Goal: Task Accomplishment & Management: Use online tool/utility

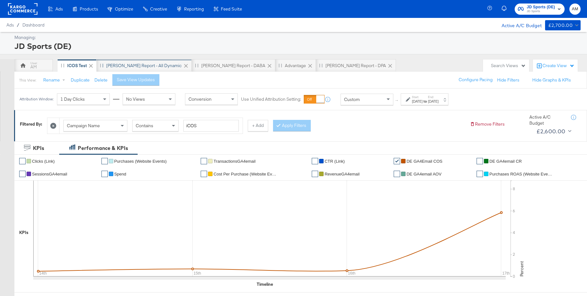
scroll to position [2, 0]
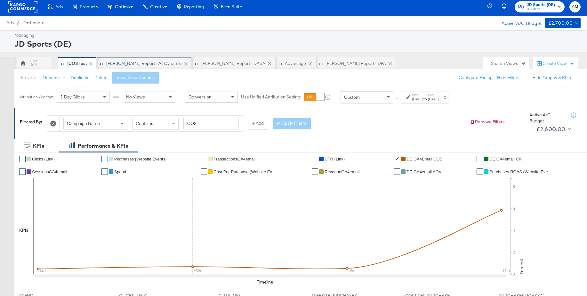
click at [122, 65] on div "SA - JD Report - All Dynamic" at bounding box center [144, 64] width 76 height 6
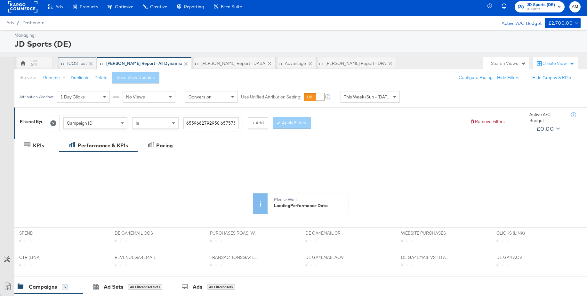
click at [80, 62] on div "iCOS Test" at bounding box center [77, 64] width 20 height 6
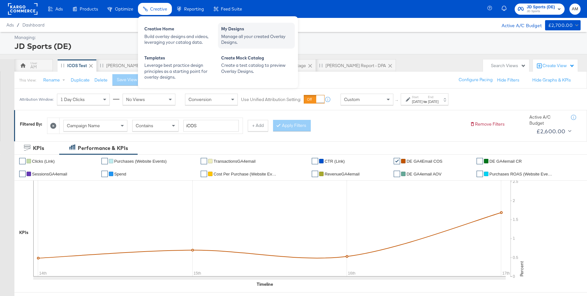
click at [241, 33] on div "My Designs" at bounding box center [256, 30] width 70 height 8
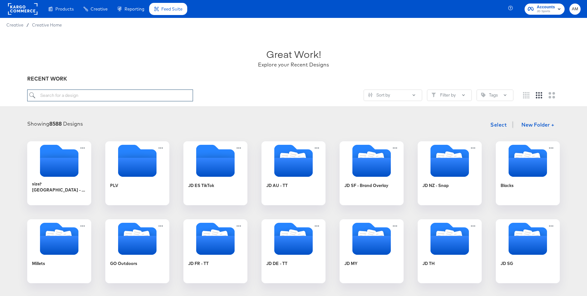
click at [88, 98] on input "search" at bounding box center [110, 96] width 166 height 12
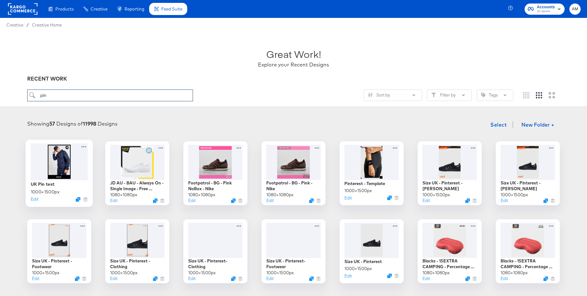
type input "pin"
click at [51, 158] on div at bounding box center [59, 161] width 57 height 37
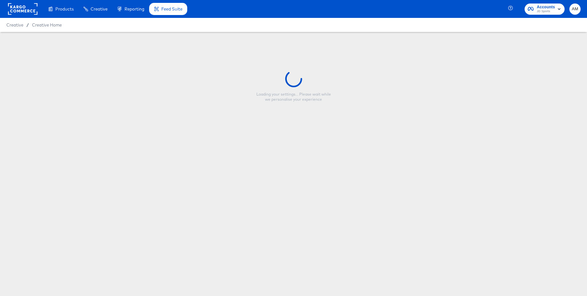
type input "UK Pin test"
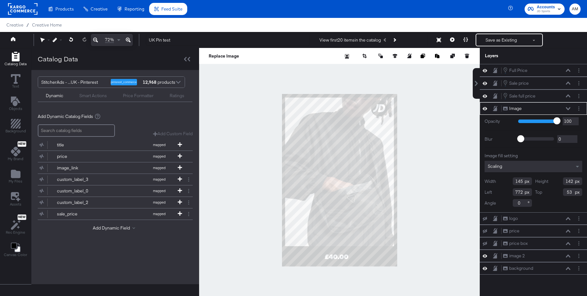
click at [97, 95] on div "Smart Actions" at bounding box center [93, 96] width 28 height 6
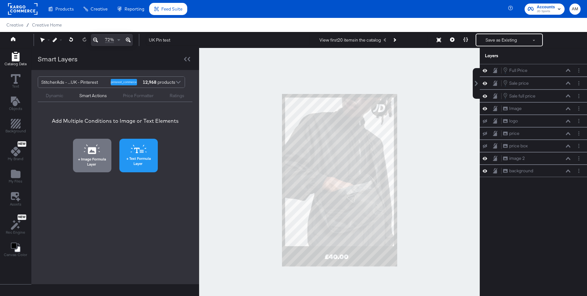
click at [136, 150] on icon at bounding box center [139, 149] width 16 height 9
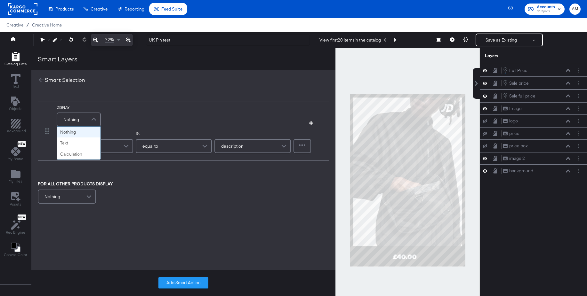
click at [70, 117] on span "Nothing" at bounding box center [71, 119] width 16 height 11
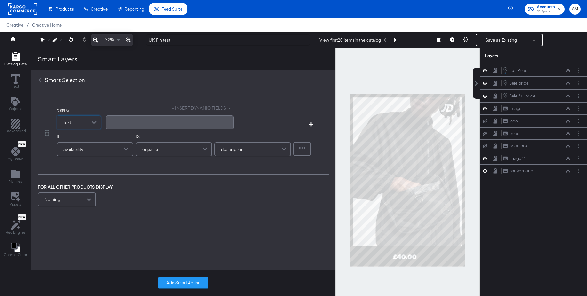
click at [119, 123] on div "﻿" at bounding box center [169, 122] width 120 height 6
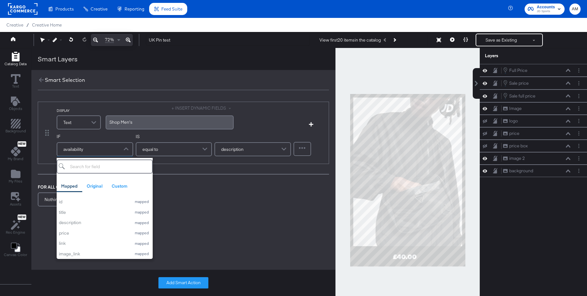
click at [77, 152] on span "availability" at bounding box center [73, 149] width 20 height 11
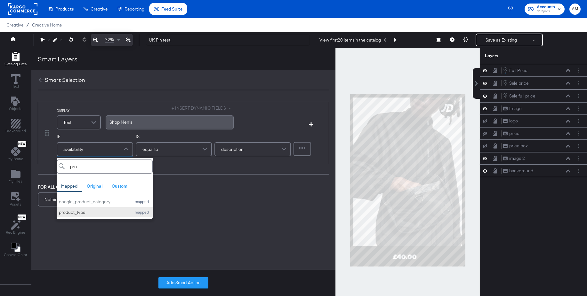
type input "pro"
drag, startPoint x: 78, startPoint y: 210, endPoint x: 90, endPoint y: 204, distance: 13.3
click at [78, 210] on div "product_type" at bounding box center [93, 213] width 69 height 6
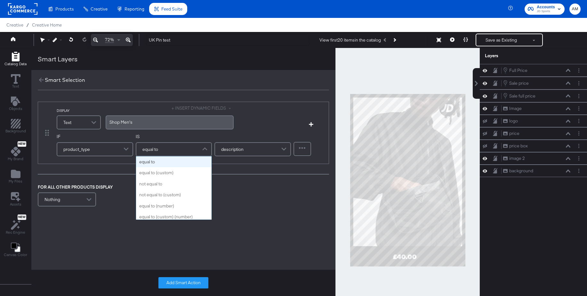
click at [159, 149] on div "equal to" at bounding box center [173, 149] width 75 height 13
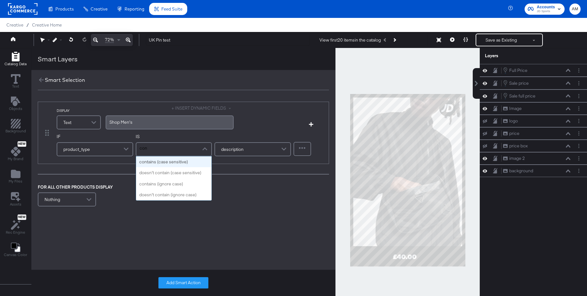
type input "cont"
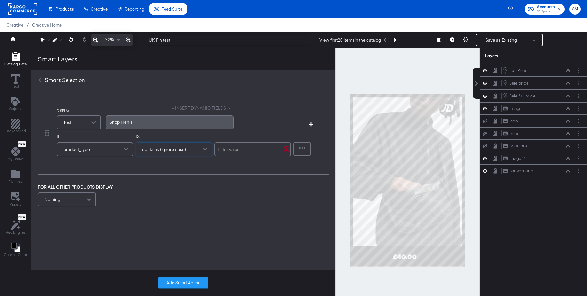
drag, startPoint x: 164, startPoint y: 187, endPoint x: 218, endPoint y: 158, distance: 61.0
click at [228, 150] on input "text" at bounding box center [253, 149] width 77 height 14
type input "men"
click at [178, 281] on button "Add Smart Action" at bounding box center [183, 284] width 50 height 12
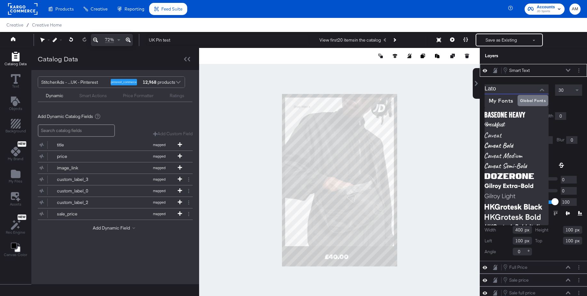
click at [505, 91] on input "Lato" at bounding box center [512, 90] width 54 height 10
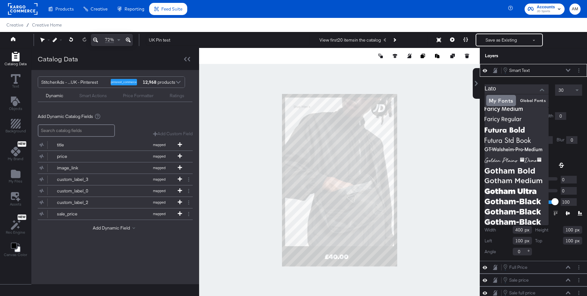
scroll to position [87, 0]
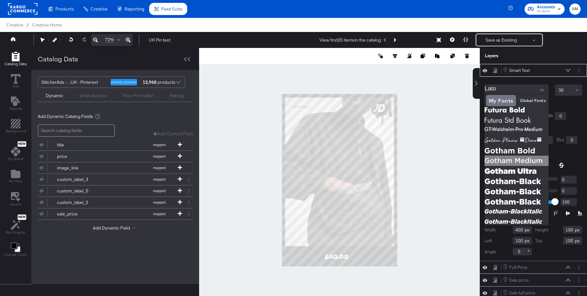
click at [496, 161] on img at bounding box center [517, 161] width 64 height 10
type input "Gotham-Medium"
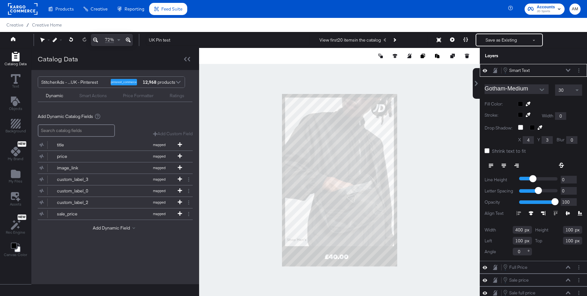
type input "44"
type input "1256"
type input "61"
type input "55"
click at [487, 151] on icon at bounding box center [487, 151] width 5 height 5
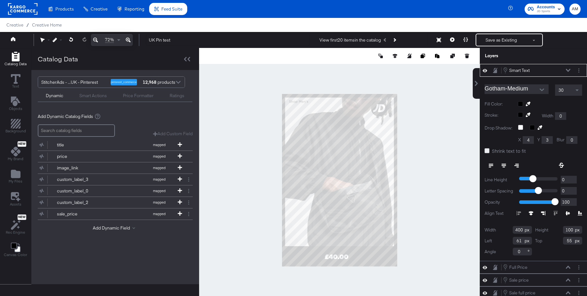
click at [0, 0] on input "Shrink text to fit" at bounding box center [0, 0] width 0 height 0
click at [571, 92] on div "30" at bounding box center [568, 90] width 27 height 11
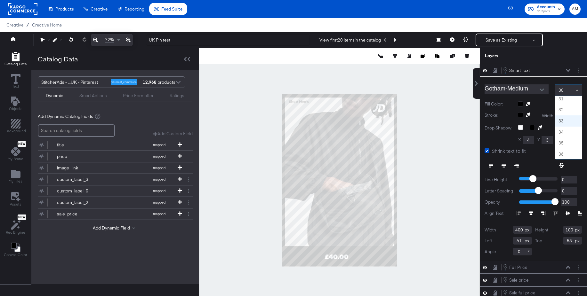
scroll to position [341, 0]
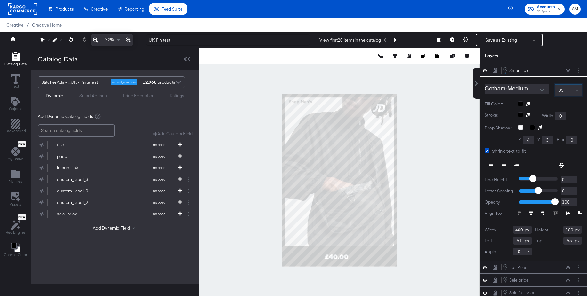
click at [417, 145] on div at bounding box center [339, 180] width 281 height 265
type input "59"
click at [89, 99] on div "Dynamic Smart Actions Price Formatter Ratings" at bounding box center [115, 95] width 155 height 14
click at [91, 97] on div "Smart Actions" at bounding box center [93, 96] width 28 height 6
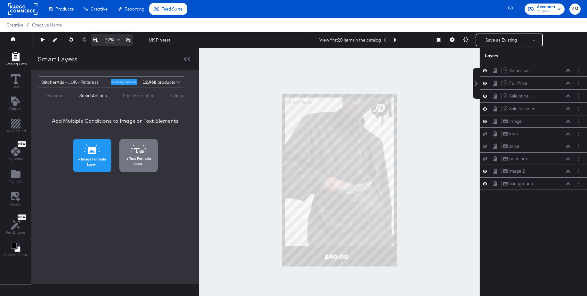
click at [85, 150] on icon at bounding box center [92, 150] width 16 height 10
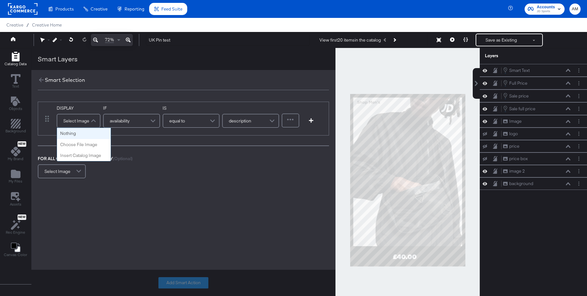
click at [82, 123] on div "Select Image" at bounding box center [78, 121] width 43 height 13
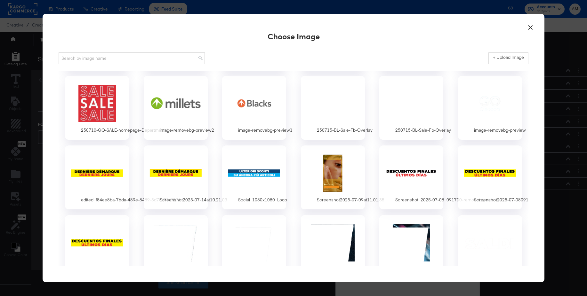
scroll to position [491, 0]
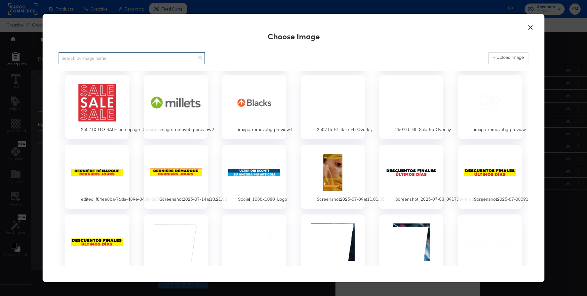
click at [89, 55] on input "text" at bounding box center [132, 59] width 146 height 12
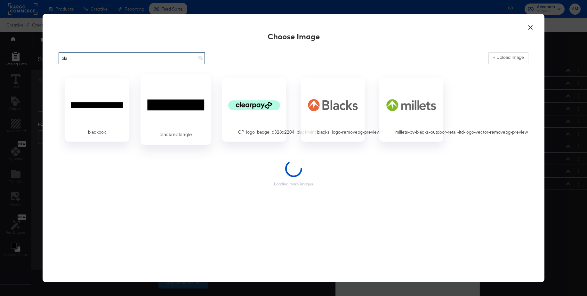
type input "bla"
click at [189, 104] on div at bounding box center [176, 105] width 60 height 44
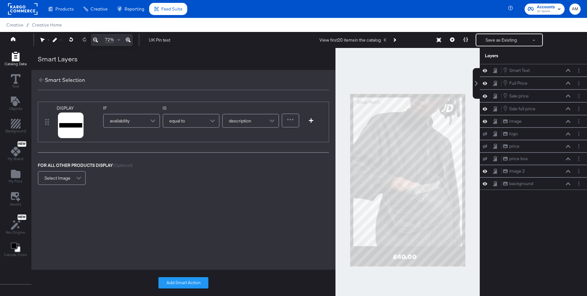
click at [142, 120] on div "availability" at bounding box center [132, 121] width 56 height 13
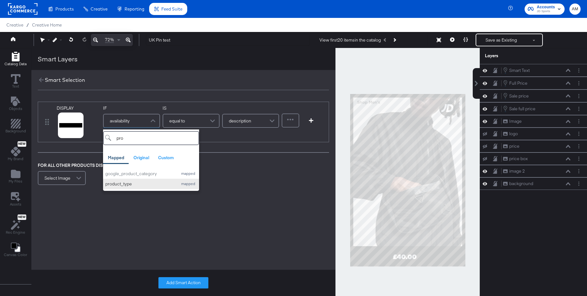
type input "pro"
drag, startPoint x: 117, startPoint y: 183, endPoint x: 168, endPoint y: 151, distance: 61.3
click at [117, 183] on div "product_type" at bounding box center [139, 184] width 69 height 6
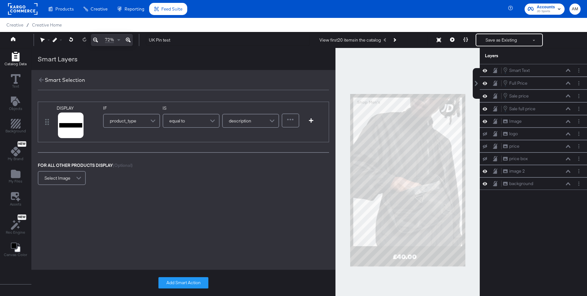
click at [184, 123] on span "equal to" at bounding box center [177, 121] width 16 height 11
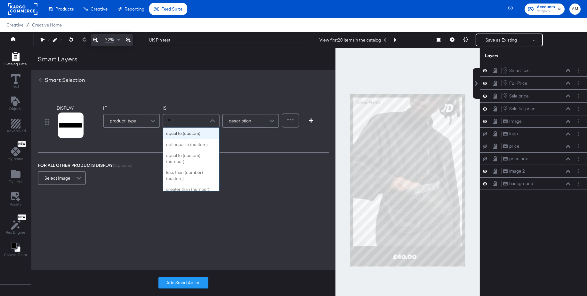
type input "con"
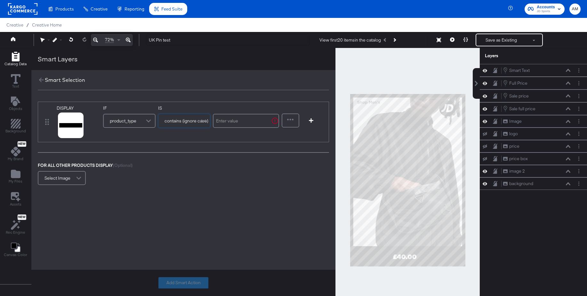
click at [229, 121] on input "text" at bounding box center [246, 121] width 66 height 14
type input "men"
click at [180, 283] on button "Add Smart Action" at bounding box center [183, 284] width 50 height 12
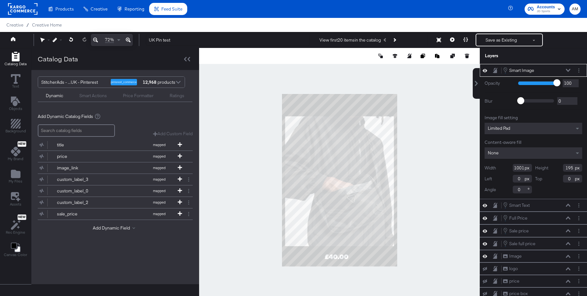
type input "27"
type input "222"
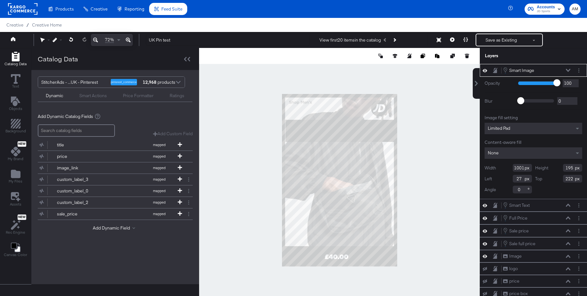
click at [567, 71] on icon at bounding box center [568, 70] width 4 height 3
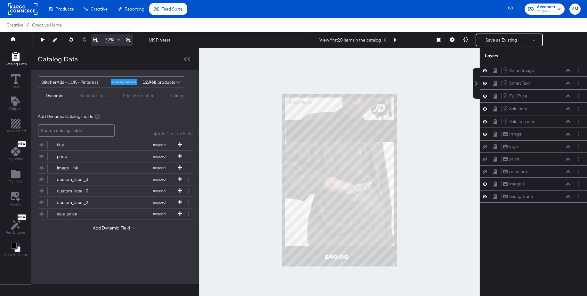
click at [568, 84] on icon at bounding box center [568, 83] width 4 height 3
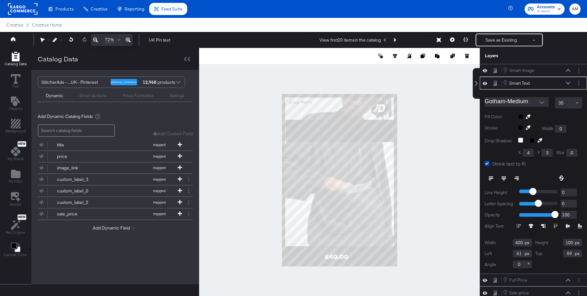
click at [518, 116] on div at bounding box center [550, 116] width 64 height 5
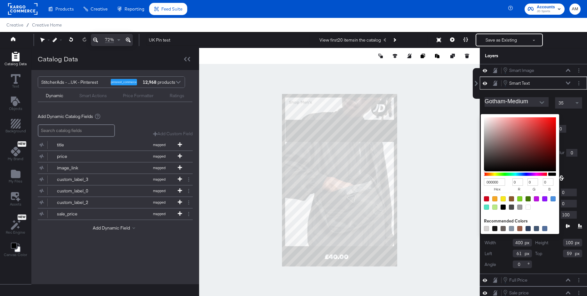
click at [528, 209] on div at bounding box center [528, 207] width 5 height 5
type input "FFFFFF"
type input "255"
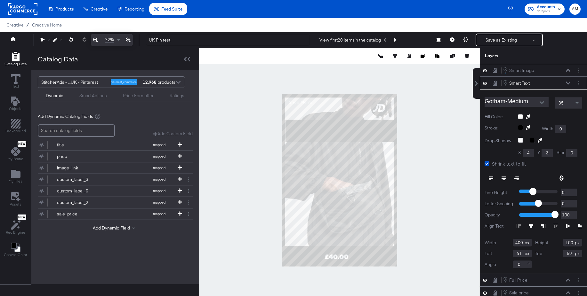
click at [569, 83] on icon at bounding box center [568, 83] width 4 height 3
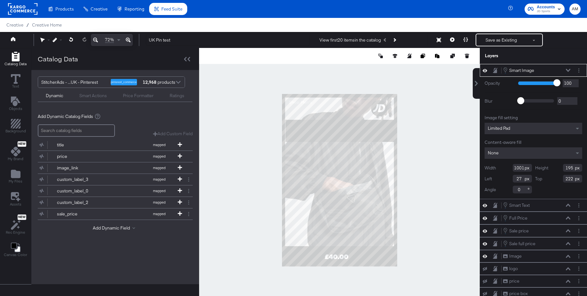
type input "455"
type input "89"
type input "573"
type input "328"
type input "78"
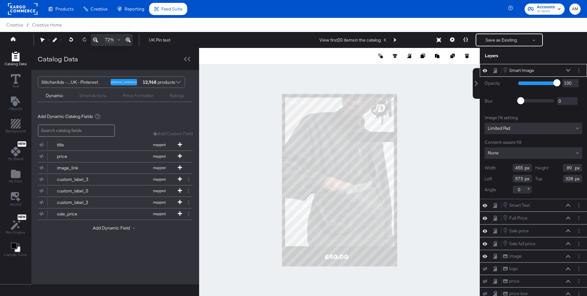
type input "70"
type input "48"
type input "53"
type input "285"
type input "83"
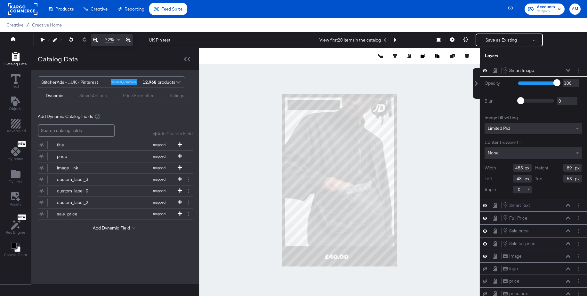
type input "59"
click at [569, 70] on icon at bounding box center [568, 70] width 4 height 3
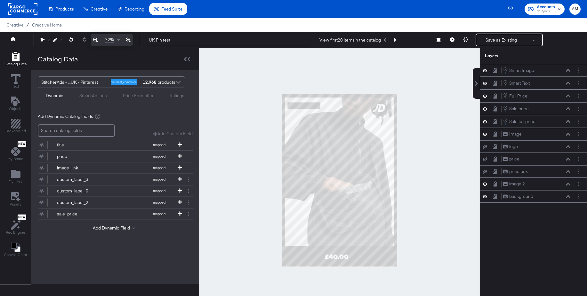
drag, startPoint x: 523, startPoint y: 70, endPoint x: 522, endPoint y: 86, distance: 16.4
click at [522, 86] on div "Smart Image Smart Image Smart Text Smart Text Full Price Full Price Sale price …" at bounding box center [533, 133] width 107 height 139
drag, startPoint x: 501, startPoint y: 71, endPoint x: 500, endPoint y: 86, distance: 15.1
click at [500, 86] on div "Smart Image Smart Image Smart Text Smart Text Full Price Full Price Sale price …" at bounding box center [533, 133] width 107 height 139
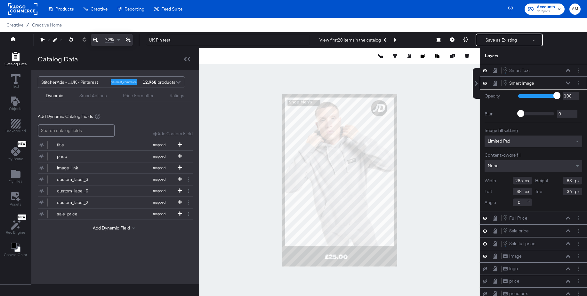
type input "35"
type input "44"
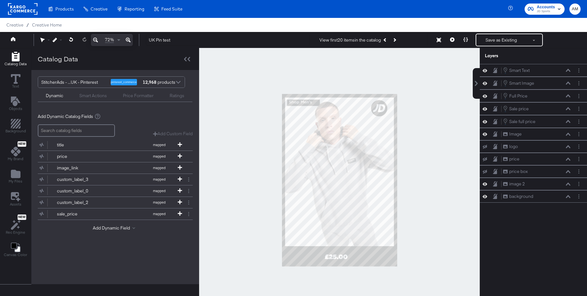
click at [412, 112] on div at bounding box center [339, 180] width 281 height 265
click at [567, 82] on icon at bounding box center [568, 83] width 4 height 3
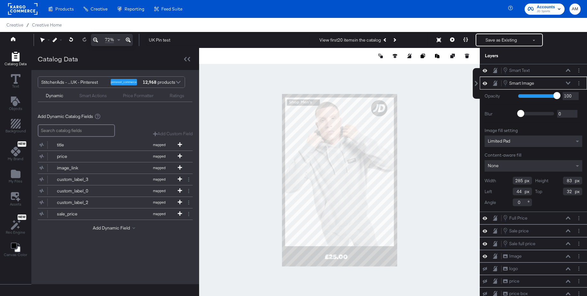
type input "31"
drag, startPoint x: 522, startPoint y: 182, endPoint x: 499, endPoint y: 181, distance: 23.1
click at [499, 181] on div "Width 285" at bounding box center [508, 181] width 47 height 8
type input "250"
click at [458, 185] on div at bounding box center [339, 180] width 281 height 265
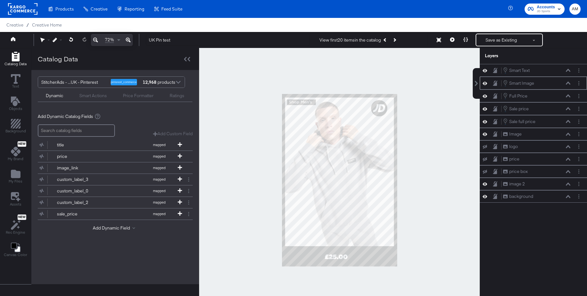
click at [568, 83] on icon at bounding box center [568, 83] width 4 height 3
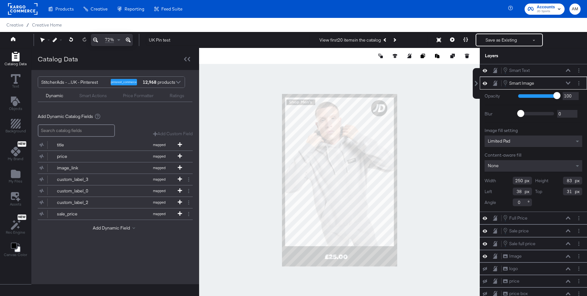
type input "37"
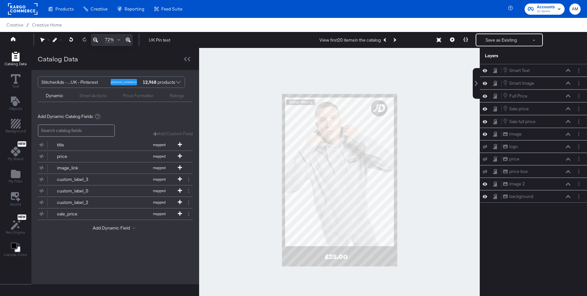
click at [449, 128] on div at bounding box center [339, 180] width 281 height 265
click at [569, 85] on icon at bounding box center [568, 83] width 4 height 3
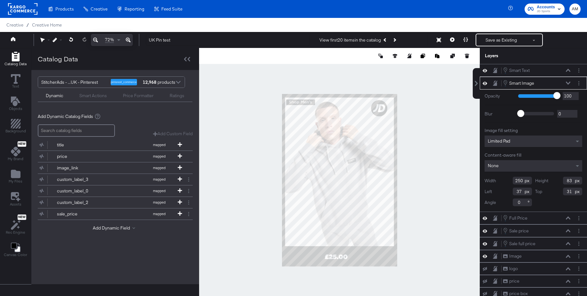
drag, startPoint x: 523, startPoint y: 181, endPoint x: 510, endPoint y: 181, distance: 13.5
click at [510, 181] on div "Width 250" at bounding box center [508, 181] width 47 height 8
type input "245"
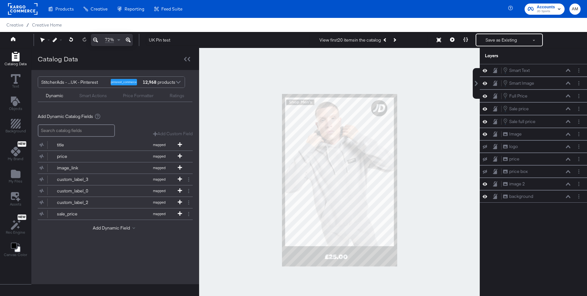
click at [445, 171] on div at bounding box center [339, 180] width 281 height 265
click at [569, 83] on icon at bounding box center [568, 83] width 4 height 3
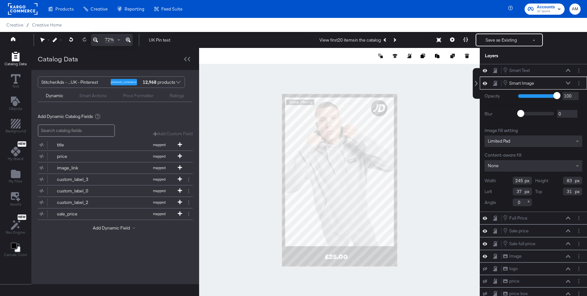
click at [523, 180] on input "245" at bounding box center [522, 181] width 19 height 8
type input "240"
click at [569, 81] on div "Smart Image Smart Image" at bounding box center [537, 83] width 68 height 7
click at [568, 83] on icon at bounding box center [568, 83] width 4 height 3
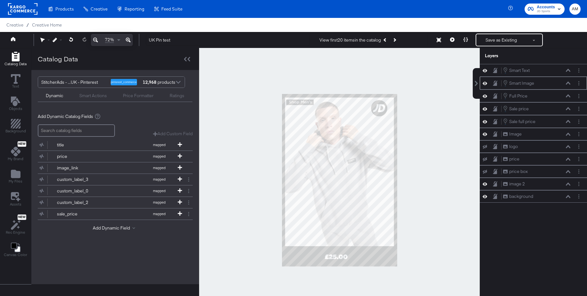
click at [568, 83] on icon at bounding box center [568, 83] width 4 height 3
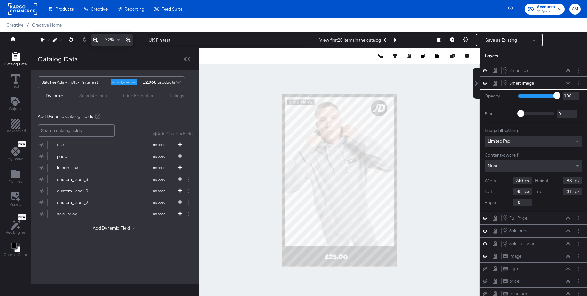
type input "46"
click at [424, 144] on div at bounding box center [339, 180] width 281 height 265
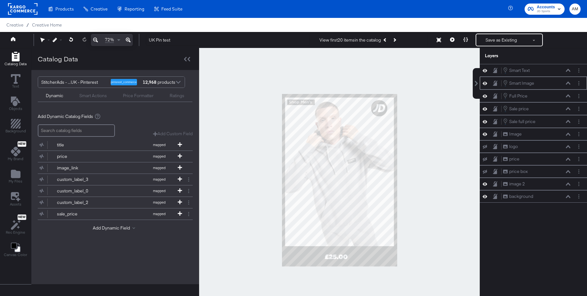
click at [569, 82] on icon at bounding box center [568, 83] width 4 height 3
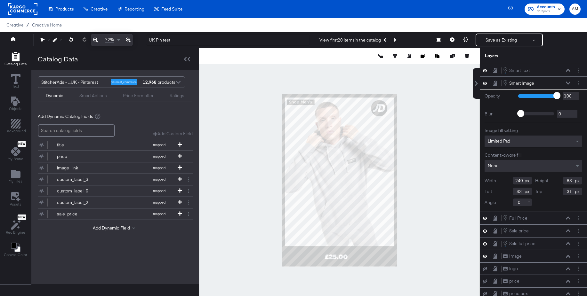
type input "42"
click at [452, 105] on div at bounding box center [339, 180] width 281 height 265
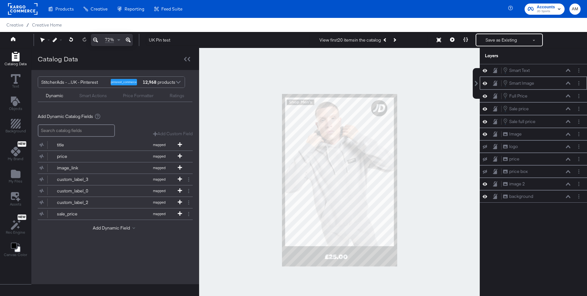
click at [568, 84] on icon at bounding box center [568, 83] width 4 height 3
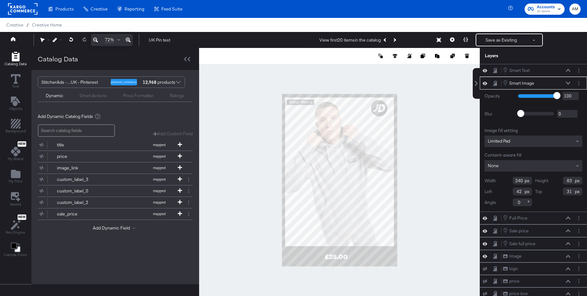
drag, startPoint x: 572, startPoint y: 181, endPoint x: 558, endPoint y: 181, distance: 14.1
click at [558, 181] on div "Height 83" at bounding box center [558, 181] width 47 height 8
type input "120"
click at [568, 82] on icon at bounding box center [568, 83] width 4 height 3
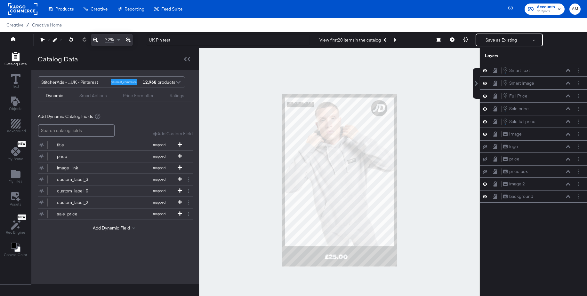
click at [568, 82] on icon at bounding box center [568, 83] width 4 height 3
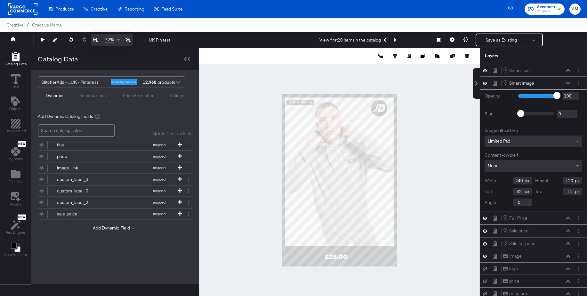
type input "13"
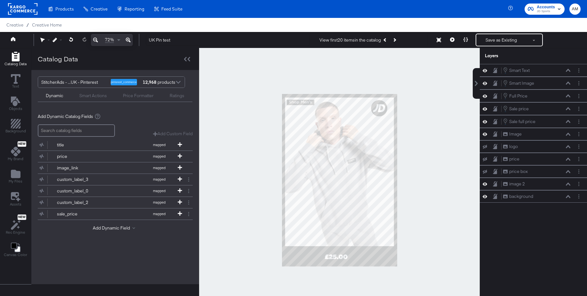
click at [457, 126] on div at bounding box center [339, 180] width 281 height 265
click at [571, 85] on button at bounding box center [568, 83] width 5 height 4
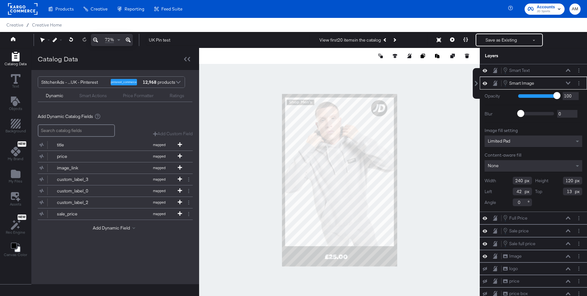
click at [508, 144] on span "Limited Pad" at bounding box center [499, 141] width 22 height 6
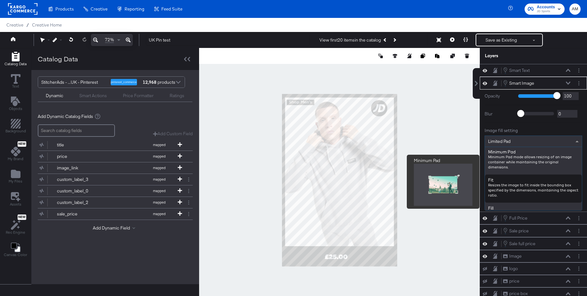
scroll to position [61, 0]
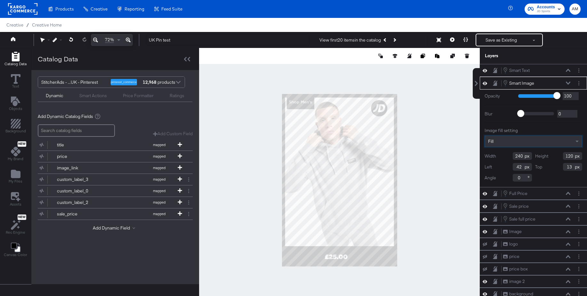
click at [570, 84] on icon at bounding box center [568, 83] width 4 height 3
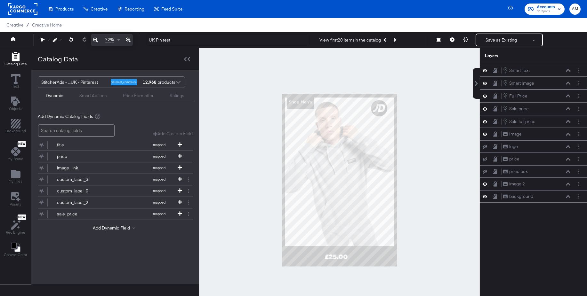
click at [568, 83] on icon at bounding box center [568, 83] width 4 height 3
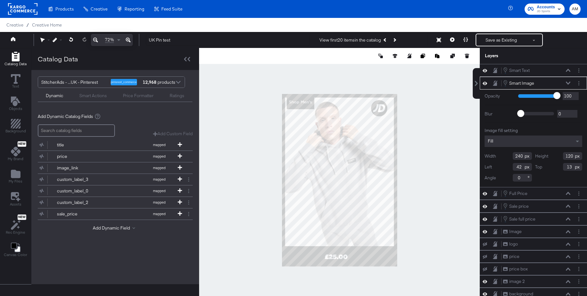
drag, startPoint x: 574, startPoint y: 157, endPoint x: 551, endPoint y: 156, distance: 22.4
click at [551, 156] on div "Height 120" at bounding box center [558, 156] width 47 height 8
type input "100"
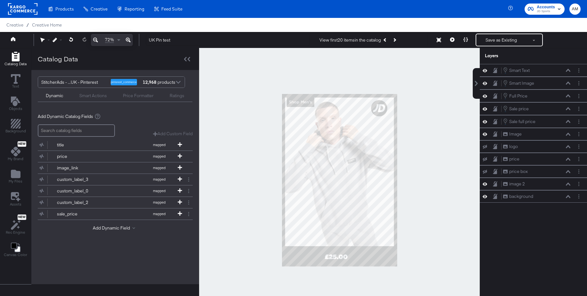
click at [445, 159] on div at bounding box center [339, 180] width 281 height 265
click at [530, 41] on button at bounding box center [534, 40] width 16 height 12
click at [498, 39] on button "Save as Existing" at bounding box center [501, 40] width 50 height 12
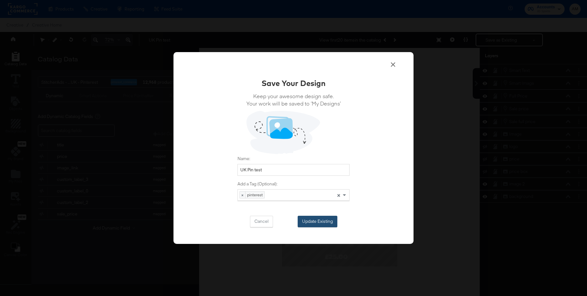
click at [312, 224] on button "Update Existing" at bounding box center [318, 222] width 40 height 12
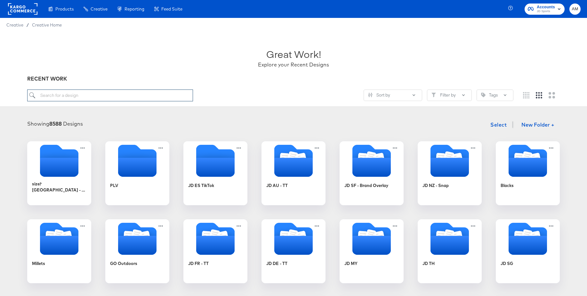
click at [53, 94] on input "search" at bounding box center [110, 96] width 166 height 12
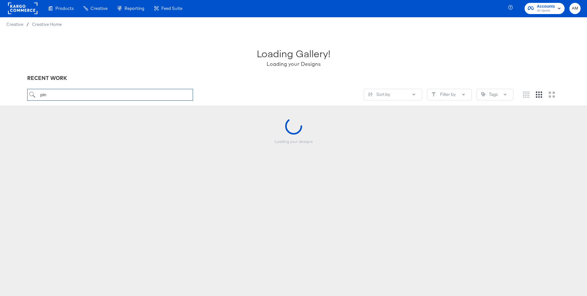
scroll to position [1, 0]
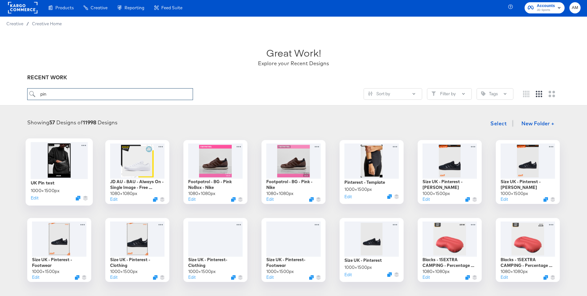
type input "pin"
click at [64, 164] on div at bounding box center [59, 160] width 57 height 37
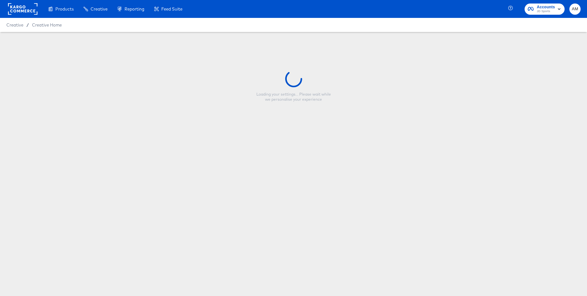
type input "UK Pin test"
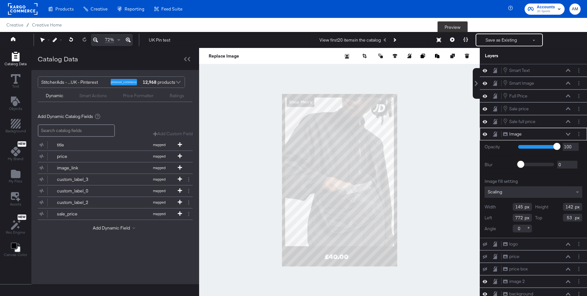
click at [452, 39] on icon at bounding box center [452, 39] width 4 height 4
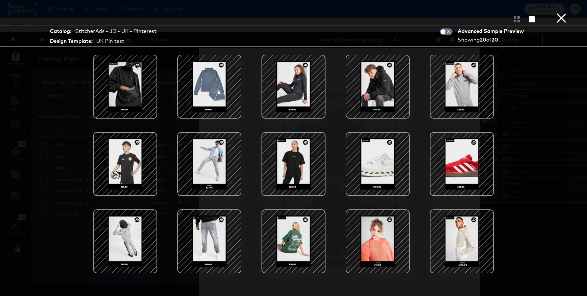
scroll to position [1, 0]
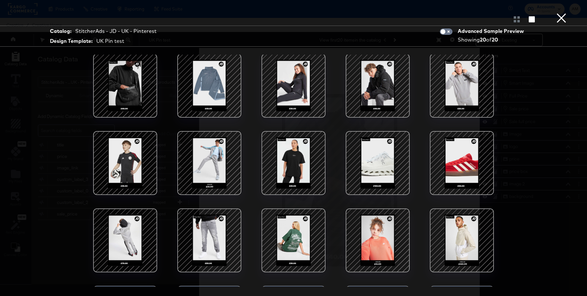
click at [562, 13] on button "×" at bounding box center [561, 6] width 13 height 13
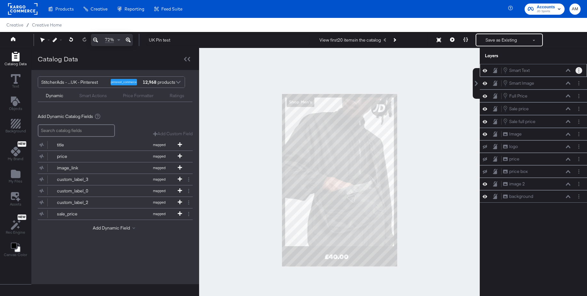
click at [580, 72] on button "Layer Options" at bounding box center [579, 70] width 7 height 7
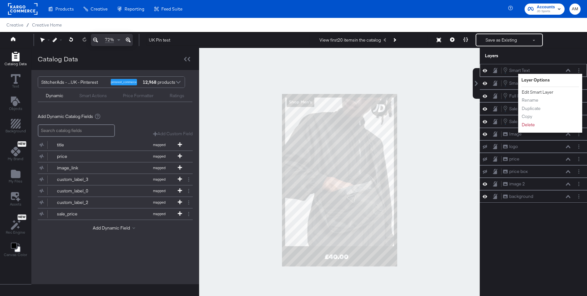
click at [548, 94] on button "Edit Smart Layer" at bounding box center [538, 92] width 32 height 7
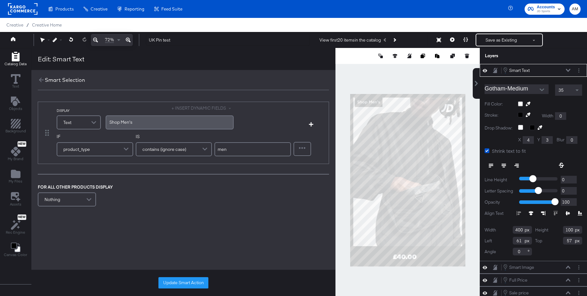
click at [228, 152] on input "men" at bounding box center [253, 149] width 77 height 14
type input "mens"
drag, startPoint x: 169, startPoint y: 284, endPoint x: 309, endPoint y: 215, distance: 156.2
click at [169, 284] on button "Update Smart Action" at bounding box center [183, 284] width 50 height 12
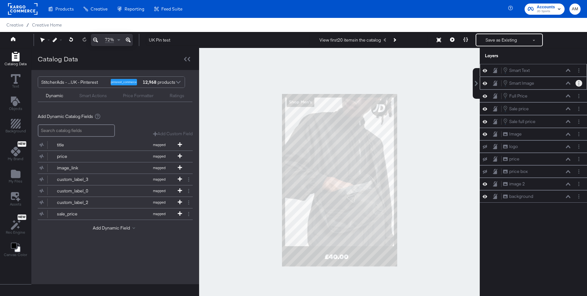
click at [579, 82] on circle "Layer Options" at bounding box center [579, 81] width 1 height 1
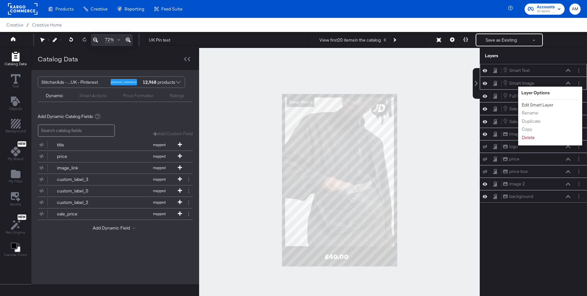
click at [545, 105] on button "Edit Smart Layer" at bounding box center [538, 105] width 32 height 7
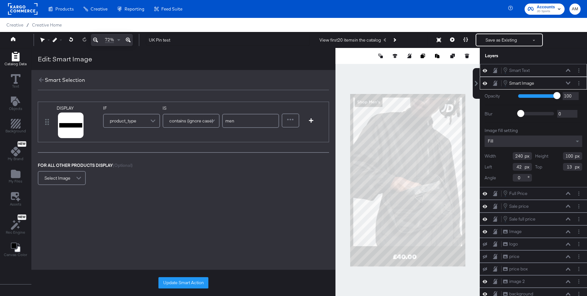
click at [248, 119] on input "men" at bounding box center [250, 121] width 57 height 14
type input "mens"
drag, startPoint x: 180, startPoint y: 279, endPoint x: 250, endPoint y: 234, distance: 83.0
click at [180, 279] on button "Update Smart Action" at bounding box center [183, 284] width 50 height 12
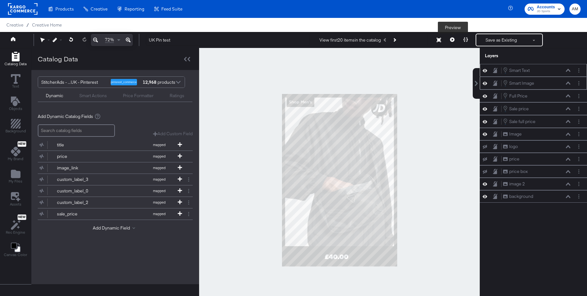
click at [453, 41] on icon at bounding box center [452, 39] width 4 height 4
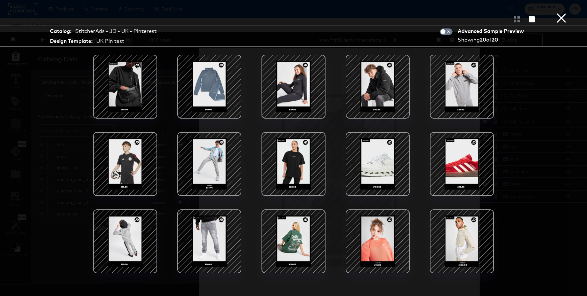
click at [561, 13] on button "×" at bounding box center [561, 6] width 13 height 13
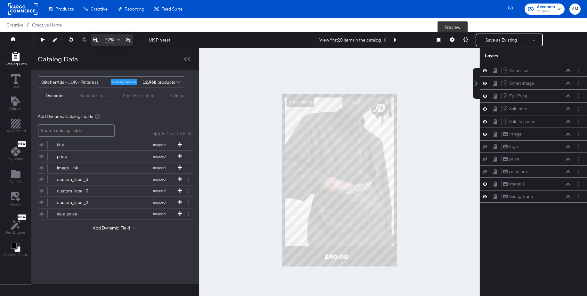
click at [453, 38] on icon at bounding box center [452, 39] width 4 height 4
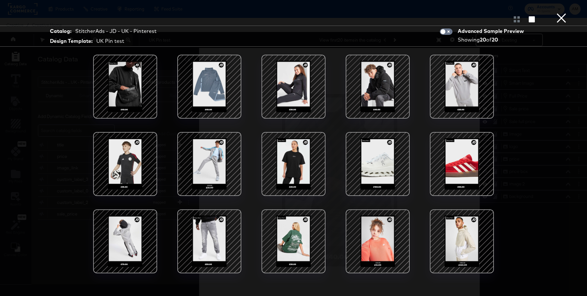
click at [288, 235] on div at bounding box center [293, 242] width 54 height 54
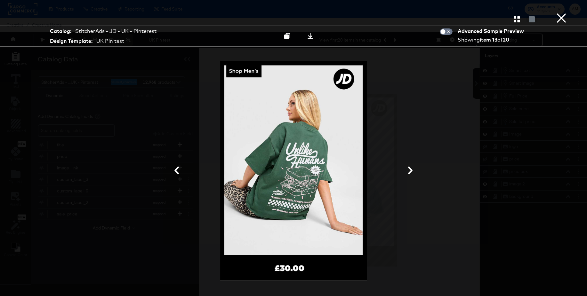
click at [563, 13] on button "×" at bounding box center [561, 6] width 13 height 13
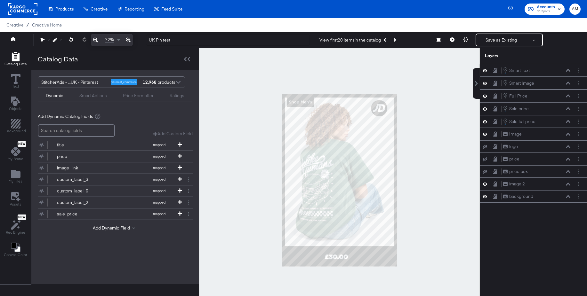
click at [82, 132] on input "search" at bounding box center [76, 131] width 77 height 12
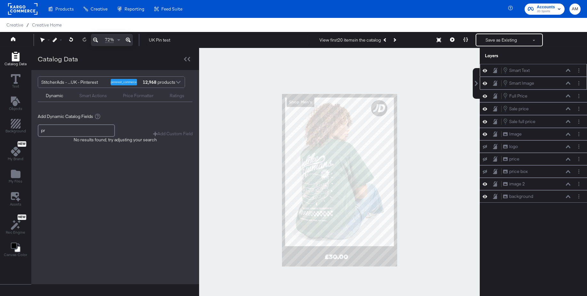
type input "p"
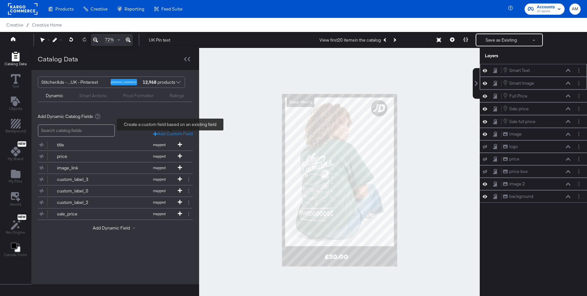
click at [165, 135] on div "Add Custom Field" at bounding box center [173, 134] width 40 height 6
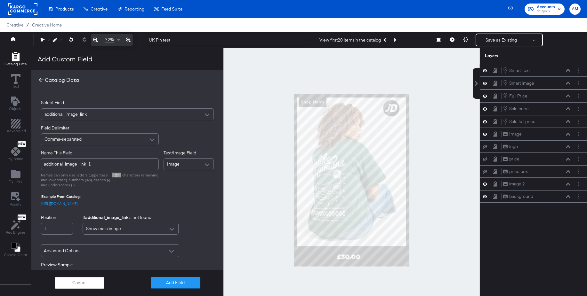
click at [42, 80] on icon at bounding box center [41, 80] width 7 height 7
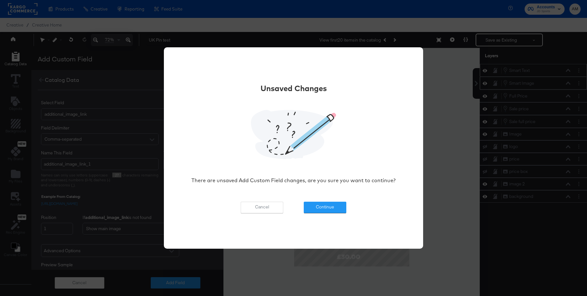
drag, startPoint x: 316, startPoint y: 206, endPoint x: 247, endPoint y: 205, distance: 68.8
click at [316, 206] on button "Continue" at bounding box center [325, 208] width 43 height 12
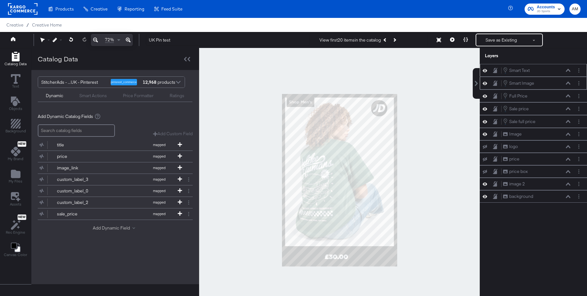
click at [100, 227] on button "Add Dynamic Field" at bounding box center [115, 228] width 45 height 6
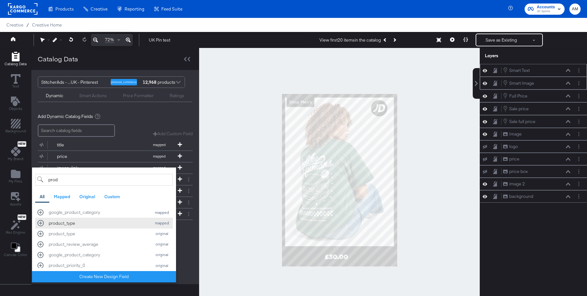
type input "prod"
click at [69, 226] on div "product_type" at bounding box center [99, 224] width 100 height 6
click at [185, 249] on div "Add Dynamic Catalog Fields Add Custom Field Create a custom field based on an e…" at bounding box center [115, 180] width 155 height 142
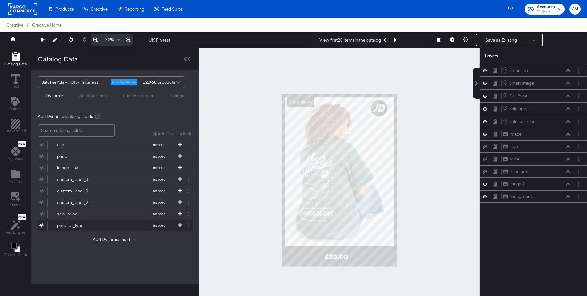
click at [82, 223] on div "product_type" at bounding box center [80, 226] width 46 height 6
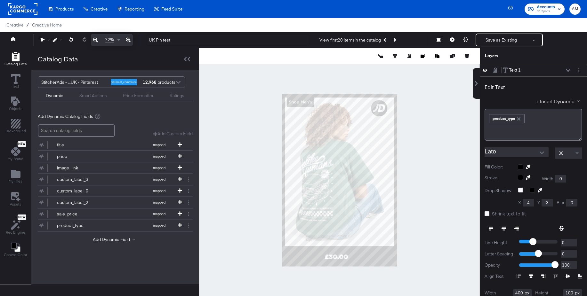
type input "206"
type input "1224"
click at [579, 69] on icon "Layer Options" at bounding box center [579, 70] width 1 height 4
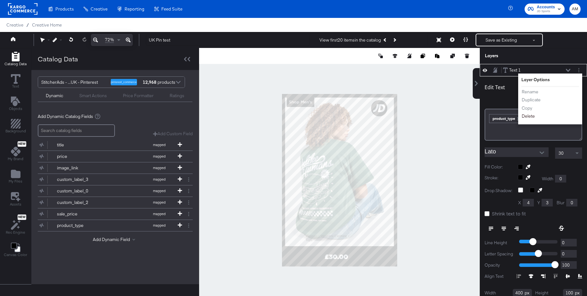
click at [531, 117] on button "Delete" at bounding box center [529, 116] width 14 height 7
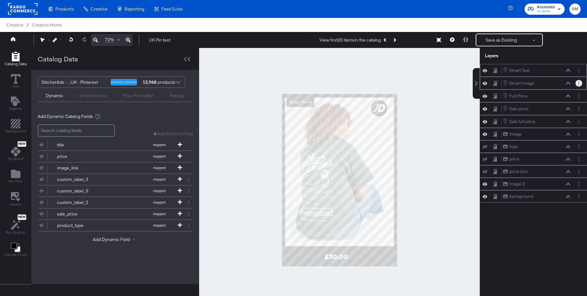
click at [579, 84] on button "Layer Options" at bounding box center [579, 83] width 7 height 7
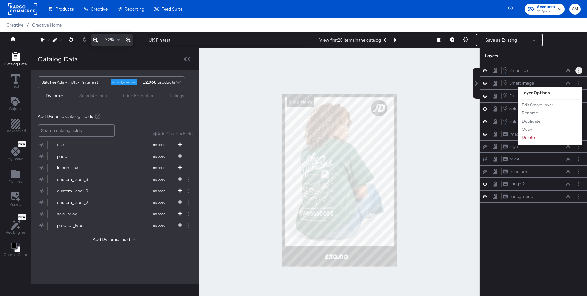
click at [580, 72] on button "Layer Options" at bounding box center [579, 70] width 7 height 7
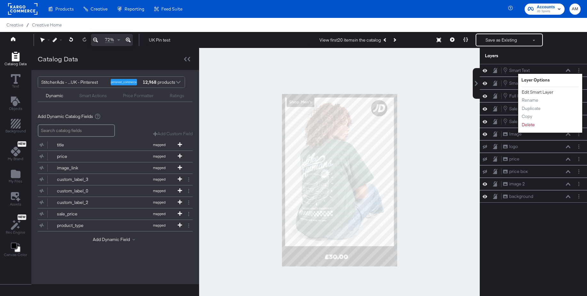
click at [551, 92] on button "Edit Smart Layer" at bounding box center [538, 92] width 32 height 7
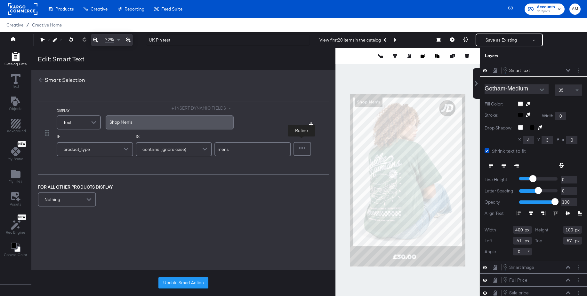
click at [304, 147] on div at bounding box center [302, 149] width 16 height 13
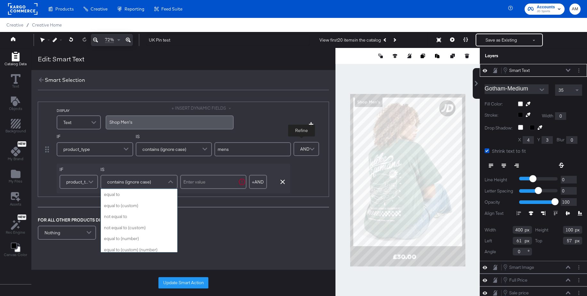
click at [126, 183] on span "contains (ignore case)" at bounding box center [129, 182] width 44 height 11
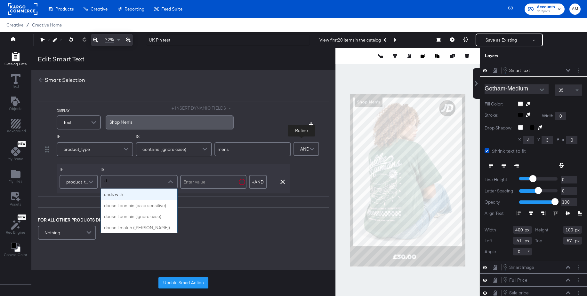
type input "do"
drag, startPoint x: 127, startPoint y: 194, endPoint x: 131, endPoint y: 194, distance: 3.9
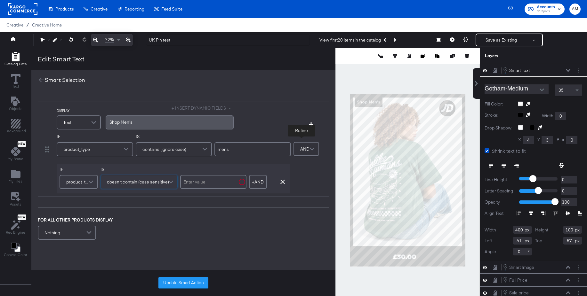
click at [195, 182] on input "text" at bounding box center [213, 182] width 66 height 14
type input "women"
click at [179, 282] on button "Update Smart Action" at bounding box center [183, 284] width 50 height 12
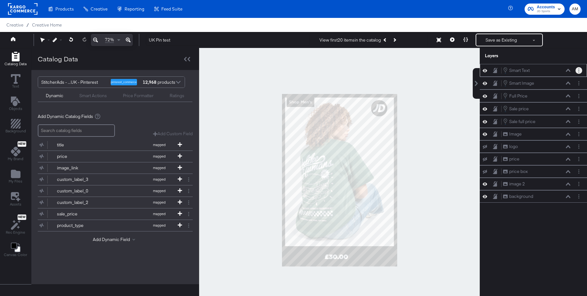
click at [579, 71] on icon "Layer Options" at bounding box center [579, 71] width 1 height 4
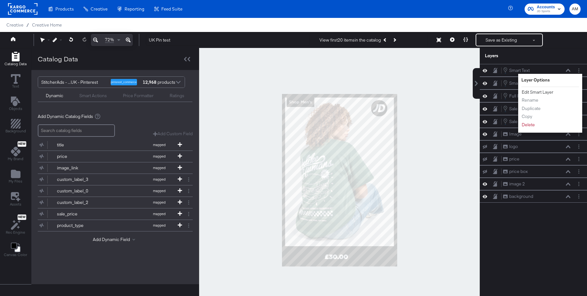
click at [543, 93] on button "Edit Smart Layer" at bounding box center [538, 92] width 32 height 7
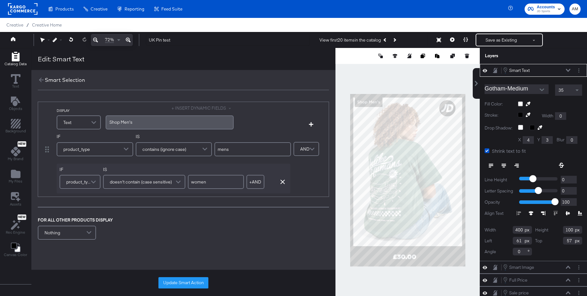
click at [144, 183] on span "doesn't contain (case sensitive)" at bounding box center [141, 182] width 62 height 11
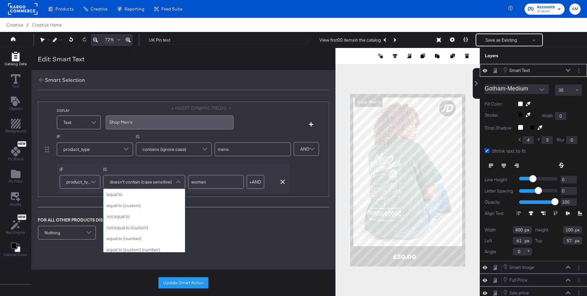
scroll to position [214, 0]
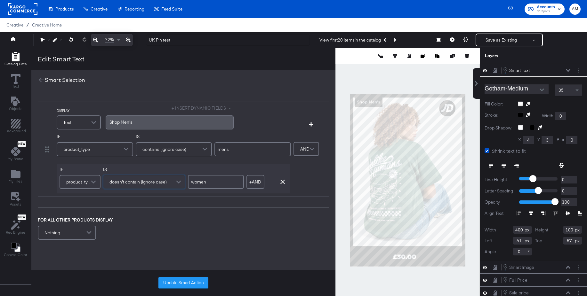
drag, startPoint x: 166, startPoint y: 282, endPoint x: 187, endPoint y: 273, distance: 23.0
click at [167, 282] on button "Update Smart Action" at bounding box center [183, 284] width 50 height 12
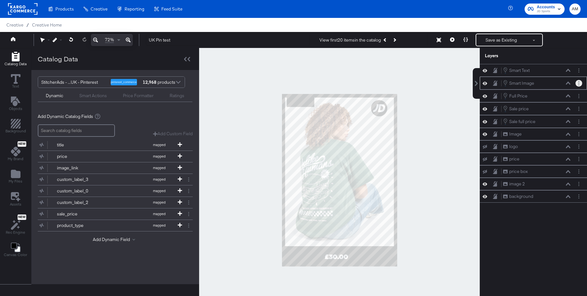
click at [578, 85] on button "Layer Options" at bounding box center [579, 83] width 7 height 7
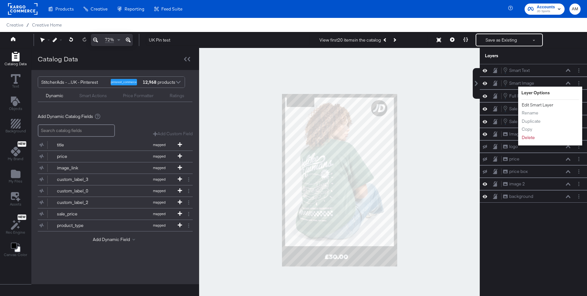
click at [546, 105] on button "Edit Smart Layer" at bounding box center [538, 105] width 32 height 7
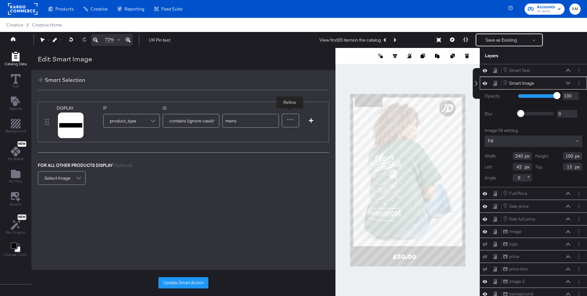
click at [297, 120] on div at bounding box center [290, 120] width 16 height 13
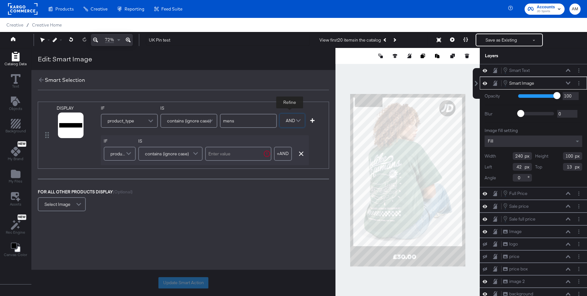
click at [158, 155] on span "contains (ignore case)" at bounding box center [167, 154] width 44 height 11
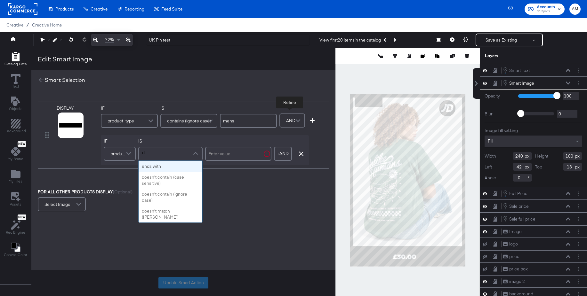
scroll to position [0, 0]
type input "do"
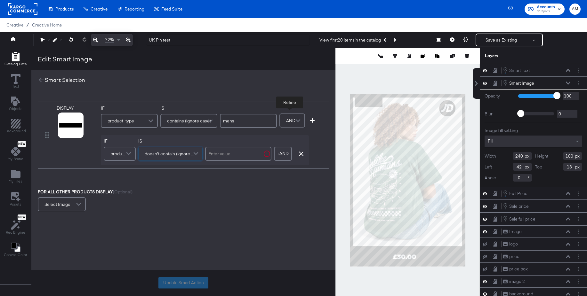
click at [218, 155] on input "text" at bounding box center [238, 154] width 66 height 14
type input "women"
click at [178, 282] on button "Update Smart Action" at bounding box center [183, 284] width 50 height 12
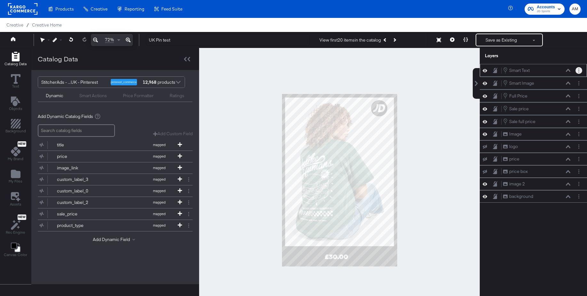
click at [579, 71] on button "Layer Options" at bounding box center [579, 70] width 7 height 7
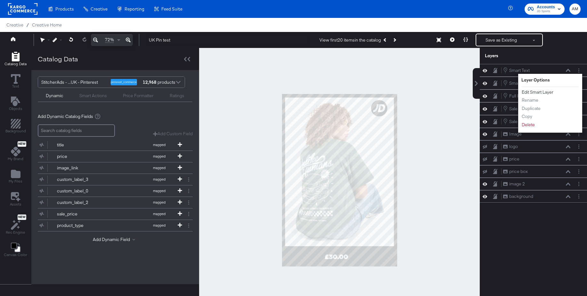
click at [548, 90] on button "Edit Smart Layer" at bounding box center [538, 92] width 32 height 7
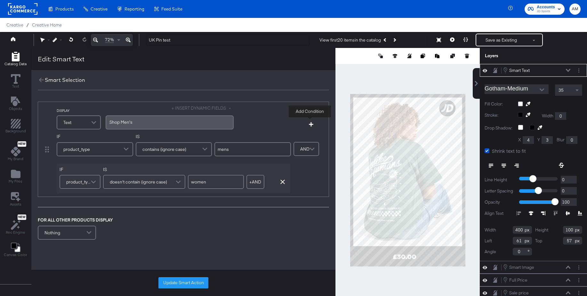
click at [311, 123] on icon "button" at bounding box center [311, 124] width 4 height 4
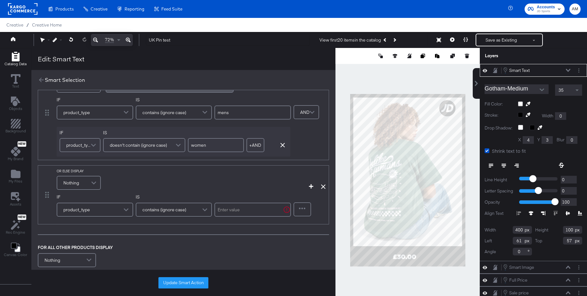
scroll to position [74, 0]
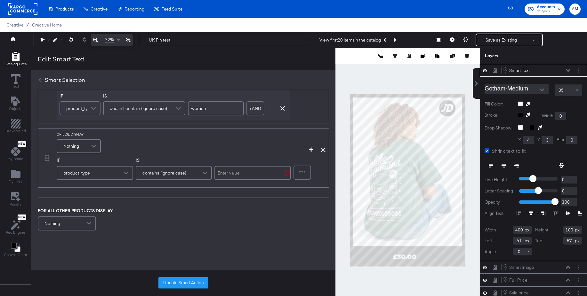
click at [74, 144] on span "Nothing" at bounding box center [71, 146] width 16 height 11
click at [116, 147] on div "﻿" at bounding box center [169, 146] width 120 height 6
click at [248, 169] on input "text" at bounding box center [253, 173] width 77 height 14
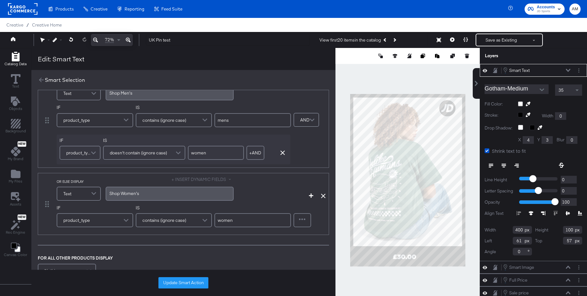
scroll to position [57, 0]
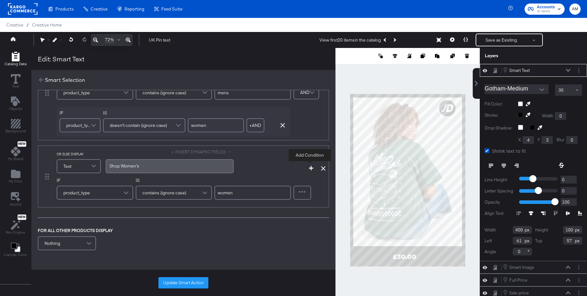
type input "women"
click at [310, 169] on icon "button" at bounding box center [311, 168] width 4 height 4
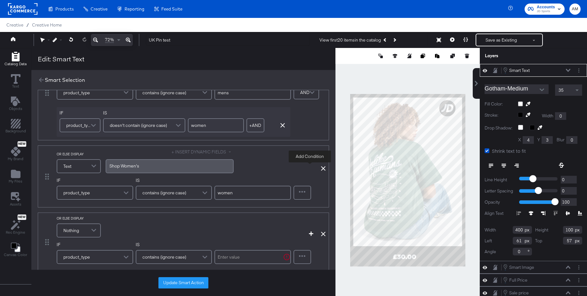
scroll to position [121, 0]
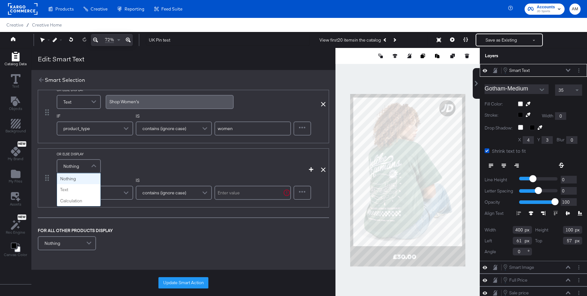
click at [83, 166] on div "Nothing" at bounding box center [78, 166] width 43 height 13
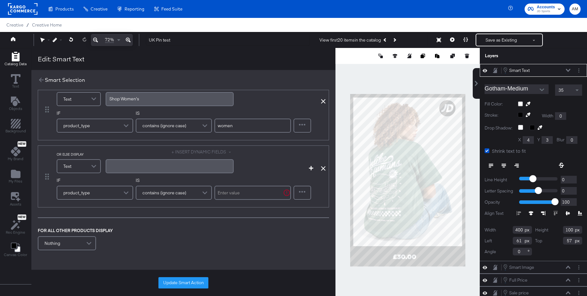
click at [121, 165] on div "﻿" at bounding box center [169, 166] width 120 height 6
click at [234, 192] on input "text" at bounding box center [253, 193] width 77 height 14
type input "kids"
click at [171, 284] on button "Update Smart Action" at bounding box center [183, 284] width 50 height 12
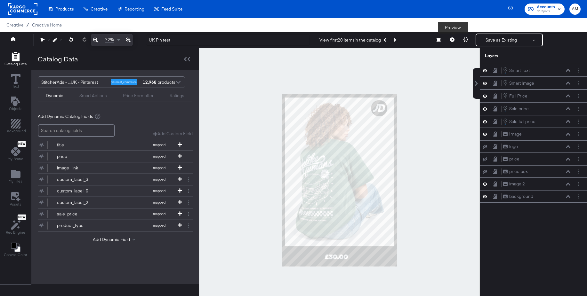
click at [454, 39] on icon at bounding box center [452, 39] width 4 height 4
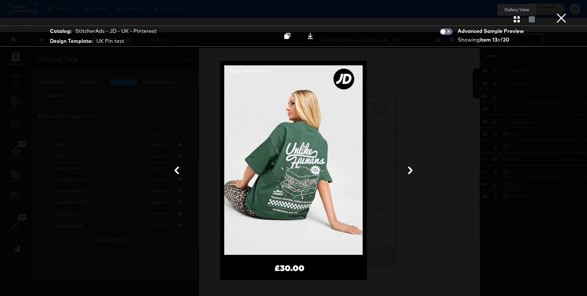
click at [517, 19] on icon "button" at bounding box center [517, 19] width 6 height 6
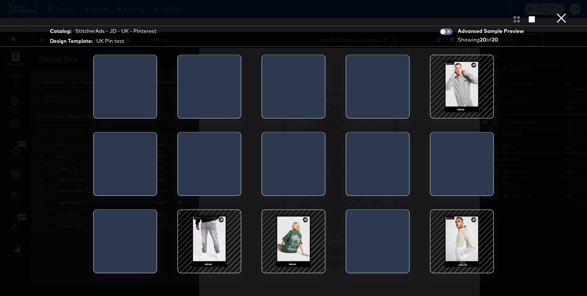
click at [565, 13] on button "×" at bounding box center [561, 6] width 13 height 13
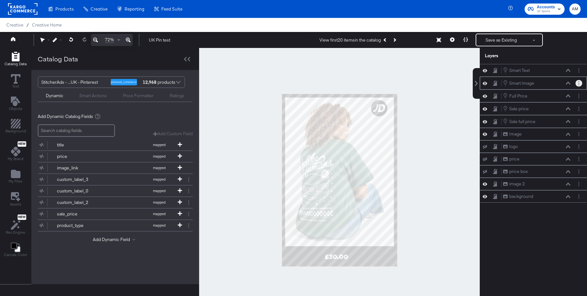
click at [578, 84] on button "Layer Options" at bounding box center [579, 83] width 7 height 7
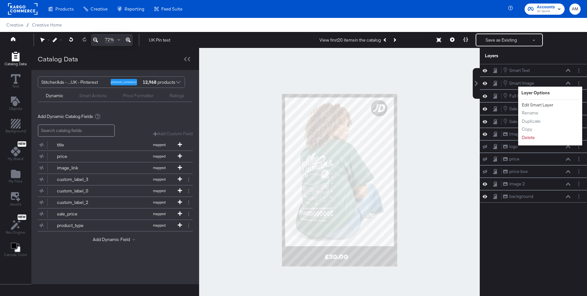
click at [540, 104] on button "Edit Smart Layer" at bounding box center [538, 105] width 32 height 7
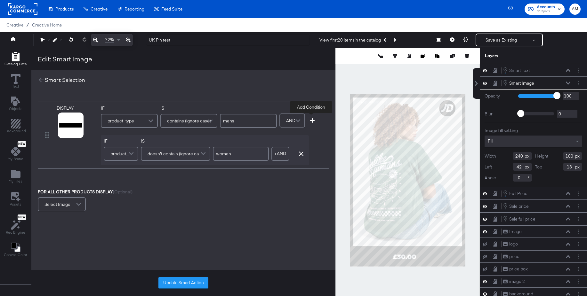
click at [312, 120] on icon "button" at bounding box center [312, 120] width 4 height 4
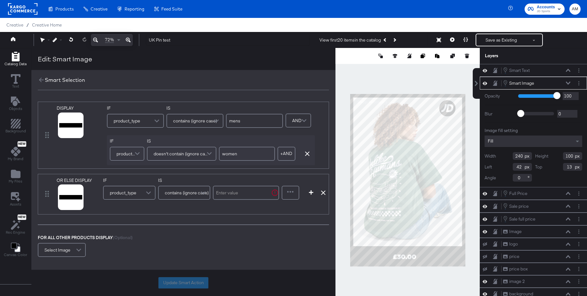
click at [230, 192] on input "text" at bounding box center [246, 193] width 66 height 14
type input "women"
click at [311, 192] on icon "button" at bounding box center [311, 192] width 4 height 4
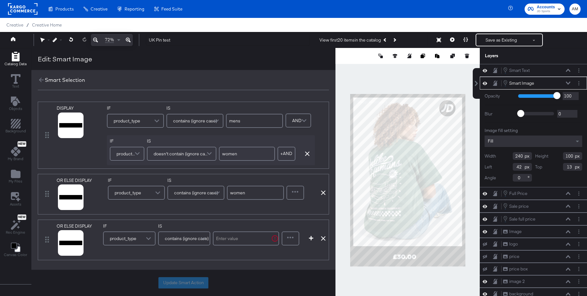
click at [230, 241] on input "text" at bounding box center [246, 239] width 66 height 14
type input "kids"
click at [186, 282] on button "Update Smart Action" at bounding box center [183, 284] width 50 height 12
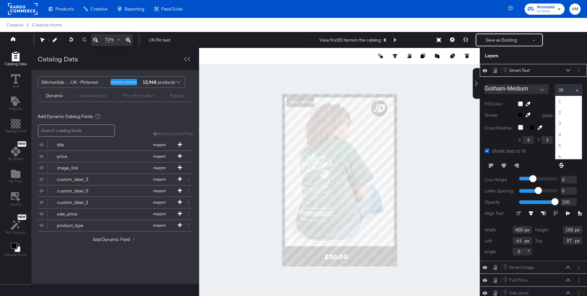
click at [563, 92] on span "35" at bounding box center [561, 90] width 5 height 6
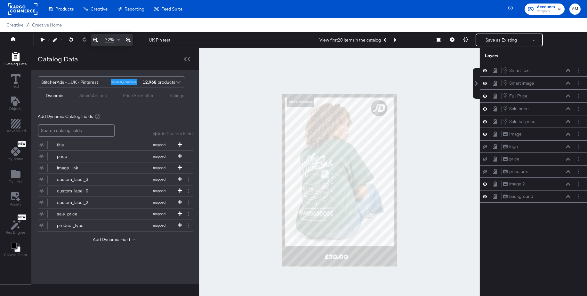
click at [452, 118] on div at bounding box center [339, 180] width 281 height 265
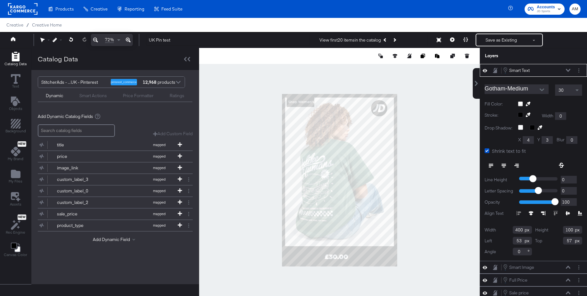
type input "52"
click at [469, 123] on div at bounding box center [339, 180] width 281 height 265
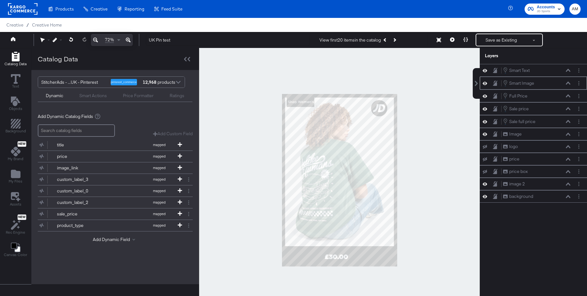
click at [568, 83] on icon at bounding box center [568, 83] width 4 height 3
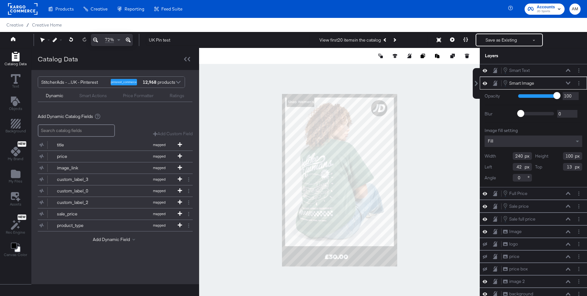
click at [573, 156] on input "100" at bounding box center [572, 156] width 19 height 8
type input "100"
click at [522, 157] on input "240" at bounding box center [522, 156] width 19 height 8
type input "243"
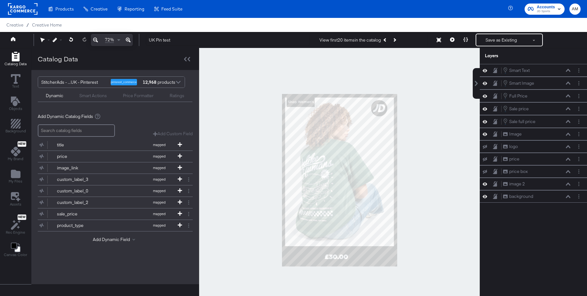
click at [462, 157] on div at bounding box center [339, 180] width 281 height 265
click at [568, 83] on icon at bounding box center [568, 83] width 4 height 3
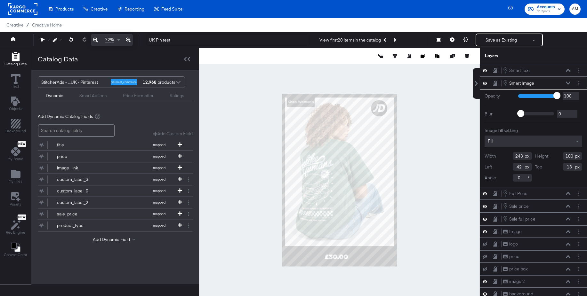
click at [522, 157] on input "243" at bounding box center [522, 156] width 19 height 8
type input "245"
click at [420, 146] on div at bounding box center [339, 180] width 281 height 265
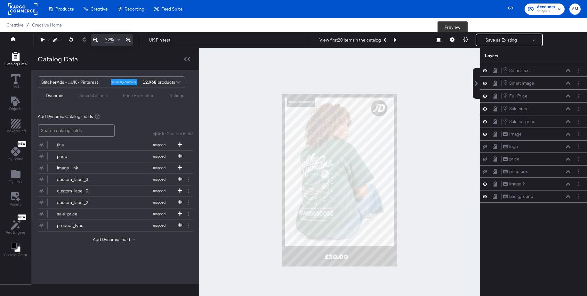
click at [451, 40] on icon at bounding box center [452, 39] width 4 height 4
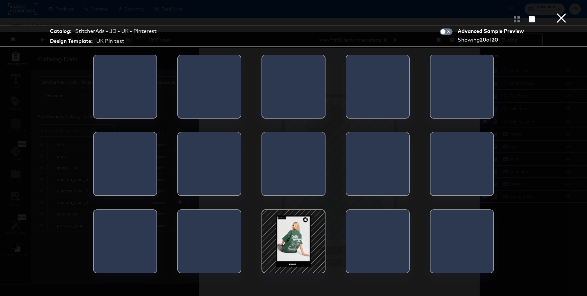
click at [139, 80] on div at bounding box center [125, 88] width 63 height 67
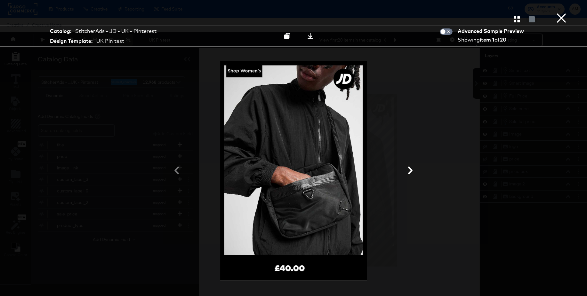
click at [410, 170] on icon at bounding box center [411, 171] width 8 height 8
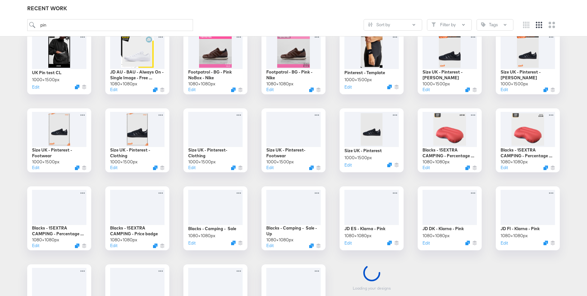
scroll to position [153, 0]
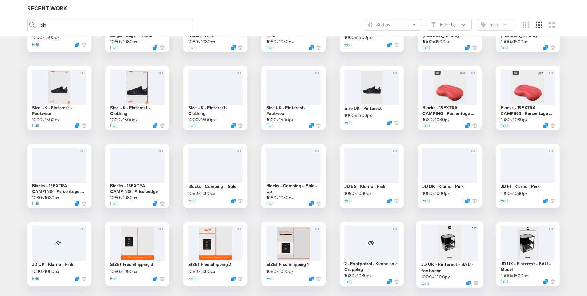
type input "pin"
click at [449, 241] on div at bounding box center [449, 242] width 57 height 37
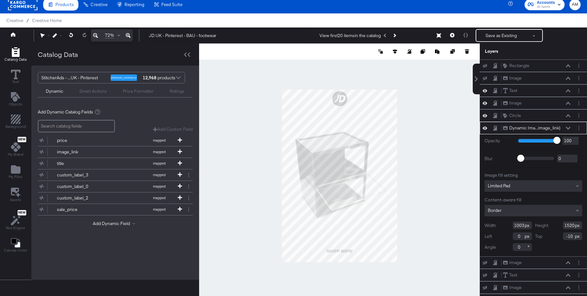
scroll to position [8, 0]
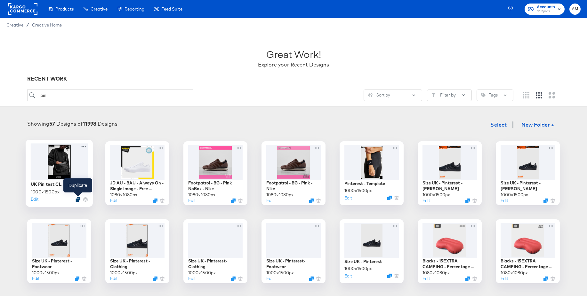
click at [77, 199] on icon "Duplicate" at bounding box center [78, 199] width 5 height 5
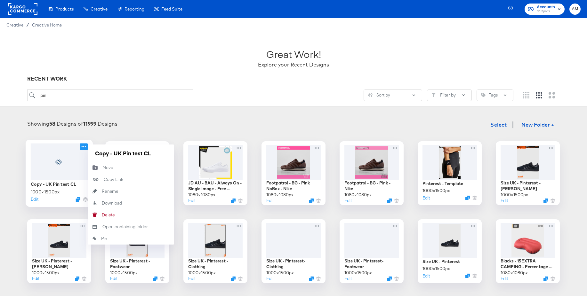
click at [83, 147] on icon at bounding box center [84, 146] width 8 height 7
drag, startPoint x: 114, startPoint y: 155, endPoint x: 108, endPoint y: 156, distance: 5.6
click at [85, 155] on div "Copy - UK Pin test CL 1000 × 1500 px Edit Copy - UK Pin test CL Move Move Copy …" at bounding box center [59, 174] width 64 height 64
click at [133, 154] on input "UK Pin test CL" at bounding box center [131, 153] width 77 height 13
type input "UK Pin test FTW"
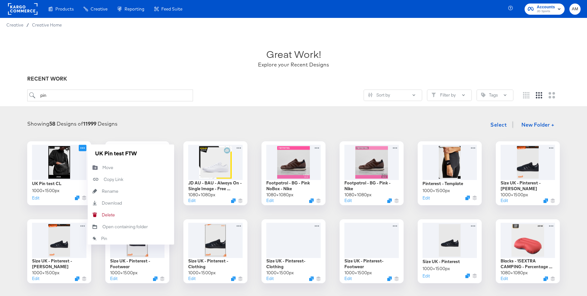
click at [159, 119] on div "Showing 58 Designs of 11999 Designs Select New Folder +" at bounding box center [293, 124] width 574 height 13
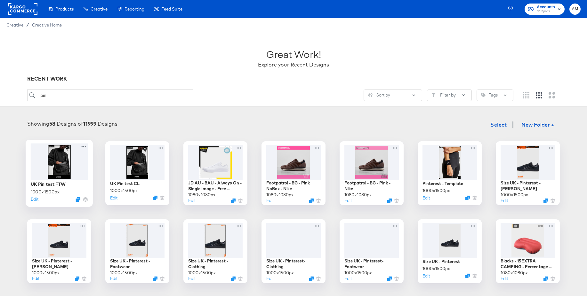
scroll to position [0, 0]
click at [70, 155] on div at bounding box center [59, 161] width 57 height 37
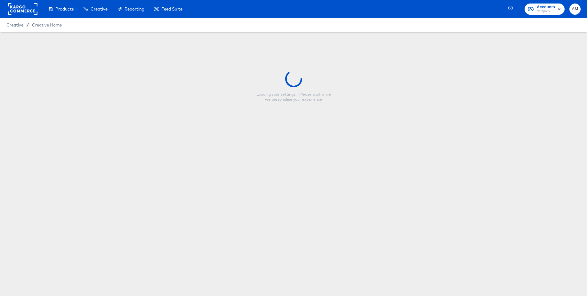
type input "UK Pin test FTW"
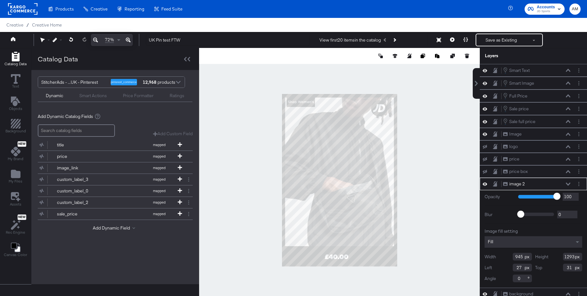
scroll to position [15, 0]
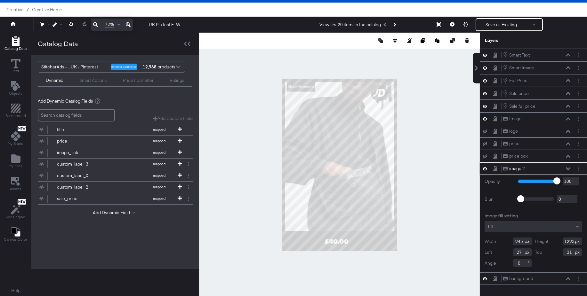
click at [499, 233] on div "Fill" at bounding box center [534, 227] width 98 height 12
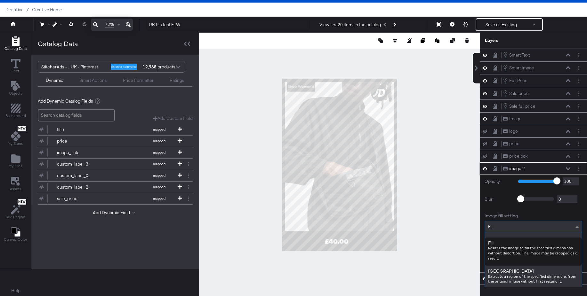
scroll to position [26, 0]
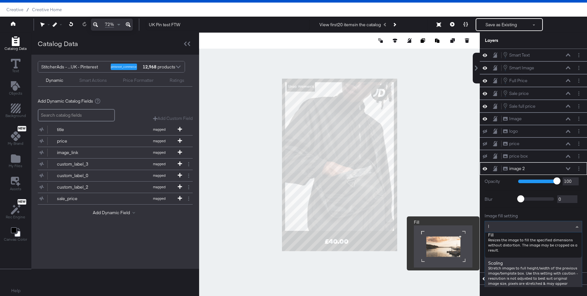
type input "li"
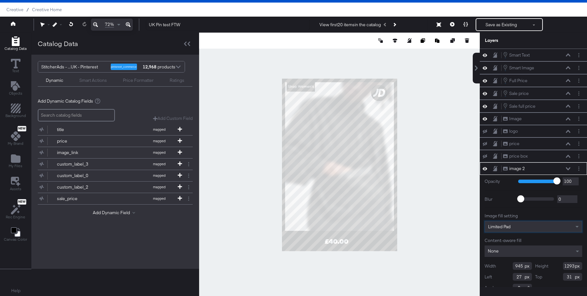
scroll to position [16, 0]
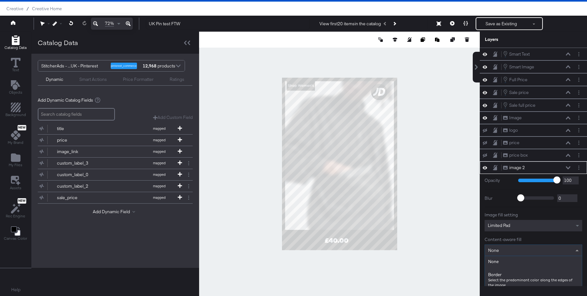
click at [503, 253] on div "None" at bounding box center [533, 250] width 97 height 11
type input "bo"
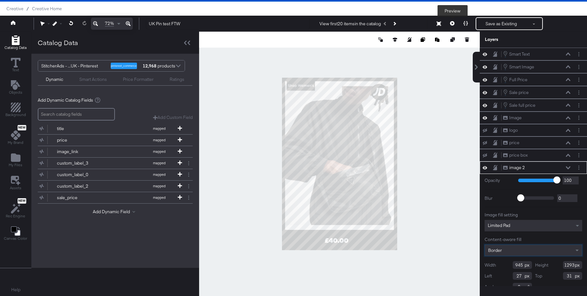
click at [452, 24] on icon at bounding box center [452, 23] width 4 height 4
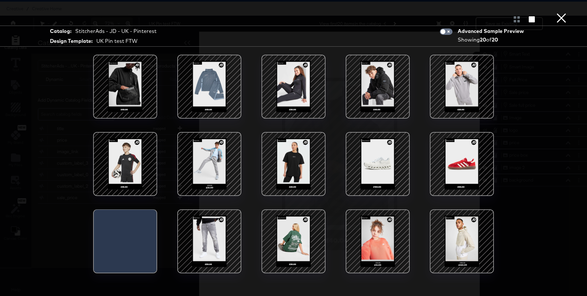
click at [387, 166] on div at bounding box center [378, 164] width 54 height 54
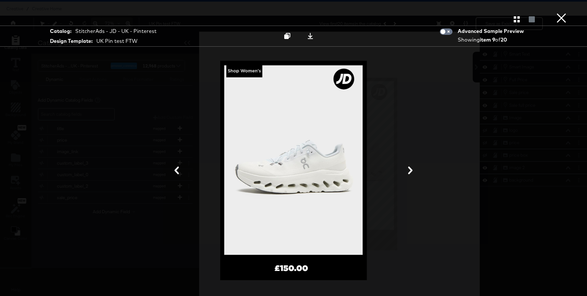
drag, startPoint x: 562, startPoint y: 19, endPoint x: 550, endPoint y: 23, distance: 12.4
click at [562, 13] on button "×" at bounding box center [561, 6] width 13 height 13
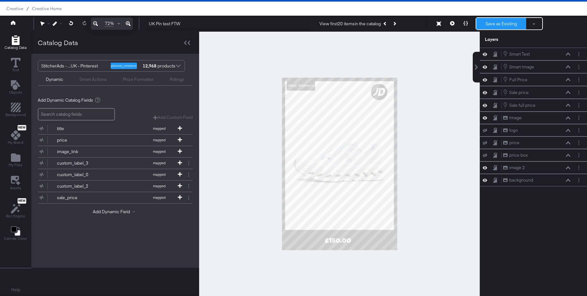
click at [510, 26] on button "Save as Existing" at bounding box center [501, 24] width 50 height 12
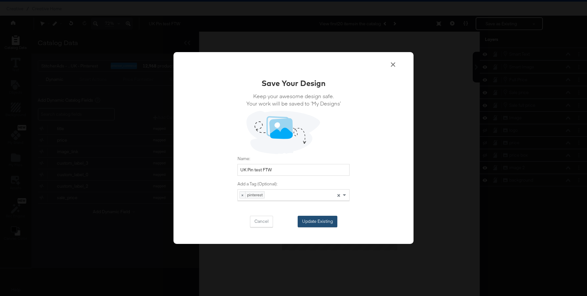
click at [313, 222] on button "Update Existing" at bounding box center [318, 222] width 40 height 12
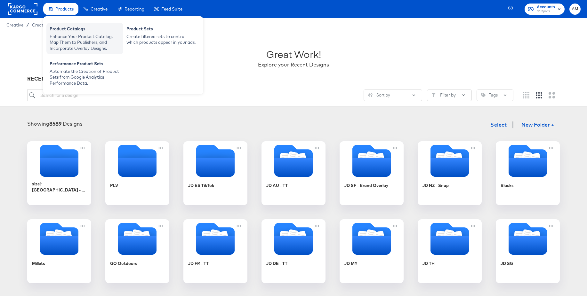
click at [63, 34] on div "Enhance Your Product Catalog, Map Them to Publishers, and Incorporate Overlay D…" at bounding box center [85, 43] width 70 height 18
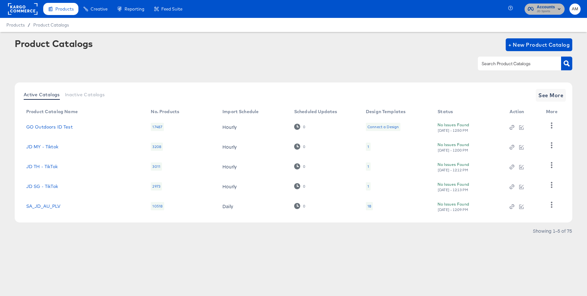
click at [549, 10] on span "JD Sports" at bounding box center [546, 11] width 18 height 5
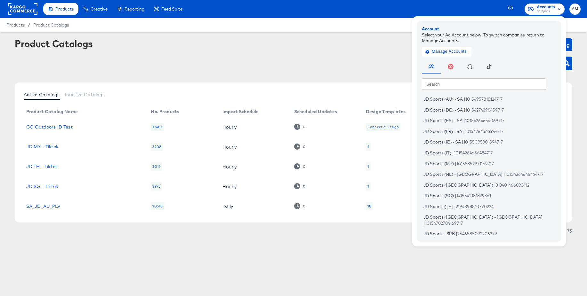
click at [261, 52] on div "Product Catalogs + New Product Catalog" at bounding box center [294, 57] width 558 height 39
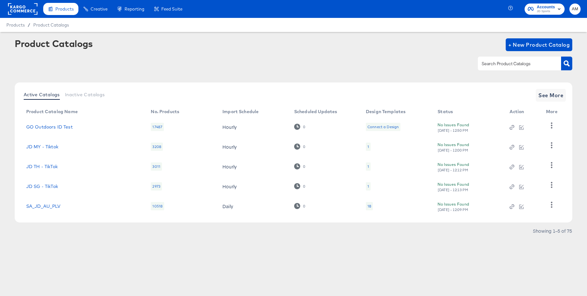
click at [25, 10] on rect at bounding box center [22, 9] width 29 height 12
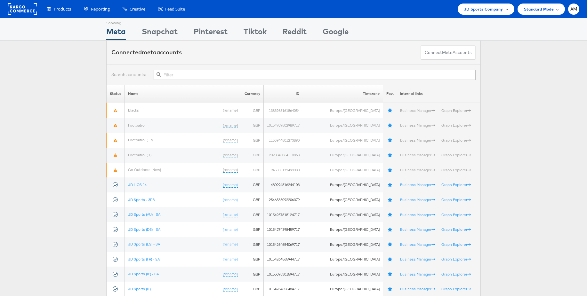
click at [496, 9] on span "JD Sports Company" at bounding box center [483, 9] width 39 height 7
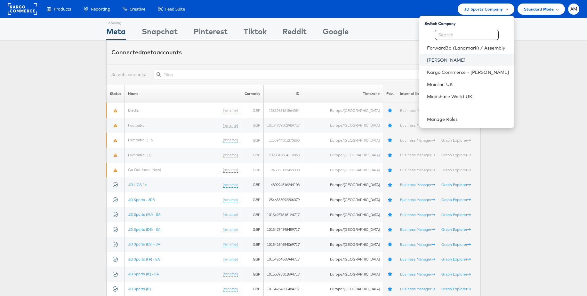
click at [442, 57] on link "[PERSON_NAME]" at bounding box center [468, 60] width 82 height 6
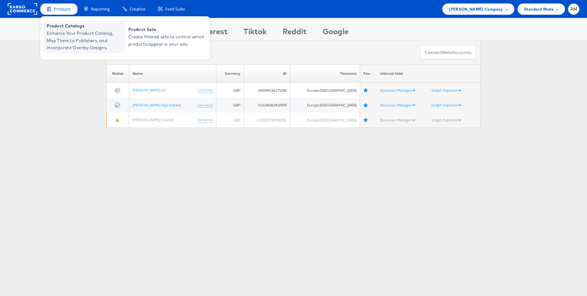
click at [72, 33] on span "Enhance Your Product Catalog, Map Them to Publishers, and Incorporate Overlay D…" at bounding box center [85, 41] width 77 height 22
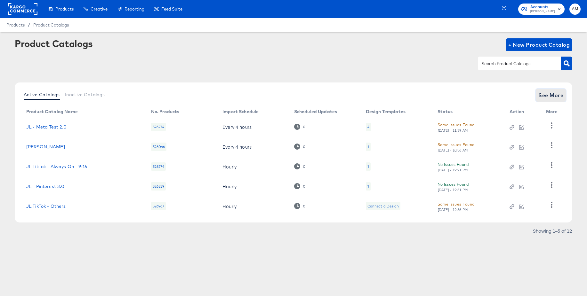
click at [549, 98] on span "See More" at bounding box center [551, 95] width 25 height 9
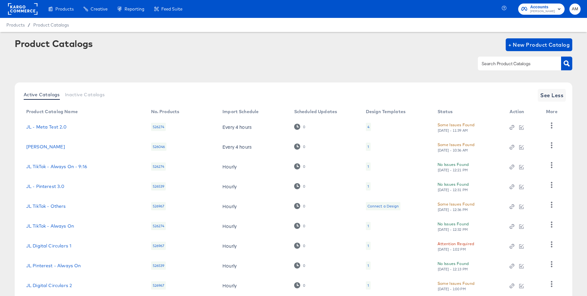
scroll to position [61, 0]
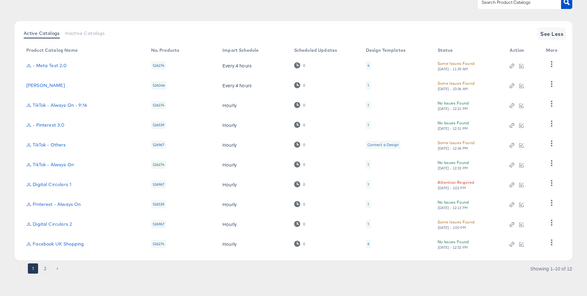
click at [45, 268] on button "2" at bounding box center [45, 269] width 10 height 10
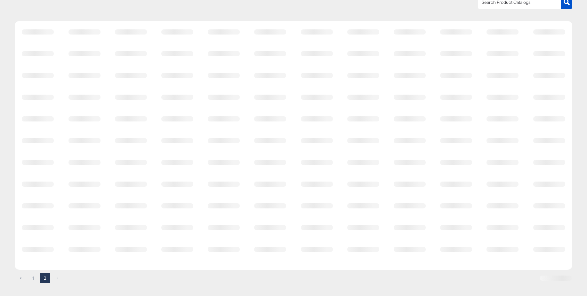
scroll to position [0, 0]
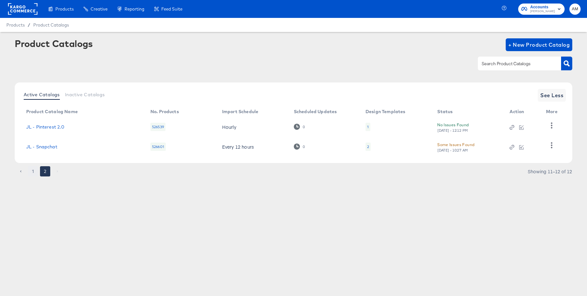
click at [30, 170] on button "1" at bounding box center [33, 171] width 10 height 10
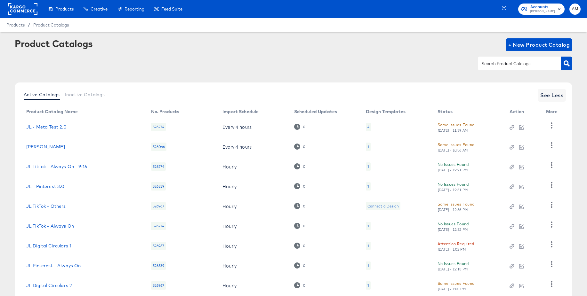
scroll to position [61, 0]
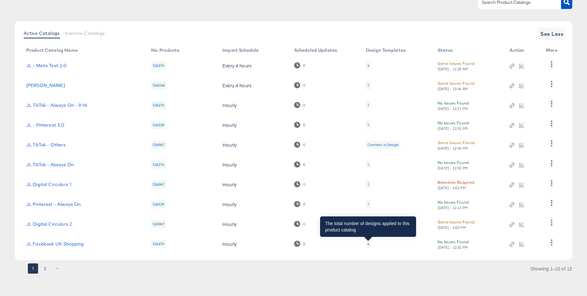
click at [368, 244] on div "4" at bounding box center [369, 244] width 2 height 5
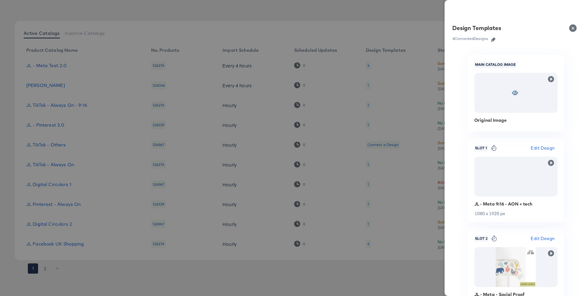
click at [492, 40] on icon "button" at bounding box center [493, 39] width 4 height 4
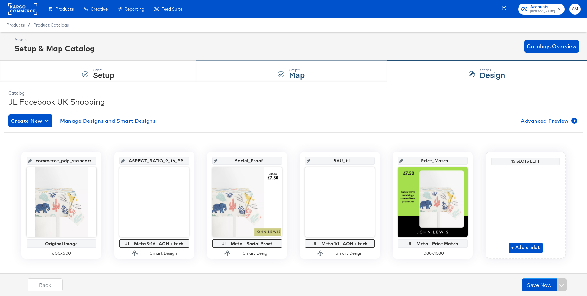
scroll to position [9, 0]
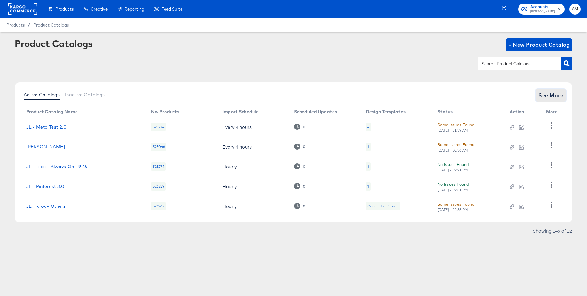
click at [549, 98] on span "See More" at bounding box center [551, 95] width 25 height 9
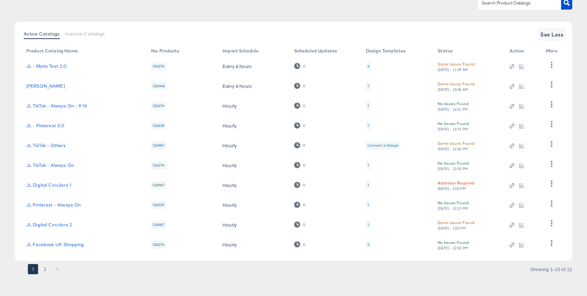
scroll to position [61, 0]
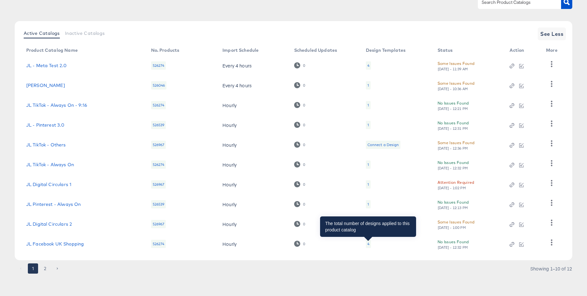
click at [368, 244] on div "4" at bounding box center [369, 244] width 2 height 5
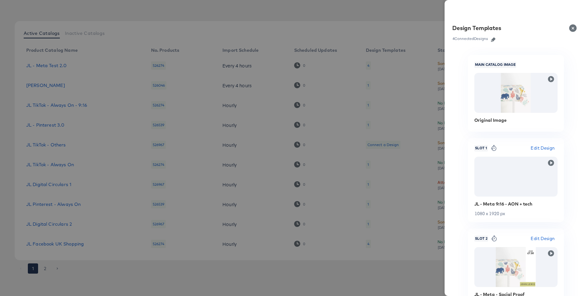
click at [494, 39] on icon "button" at bounding box center [493, 39] width 4 height 4
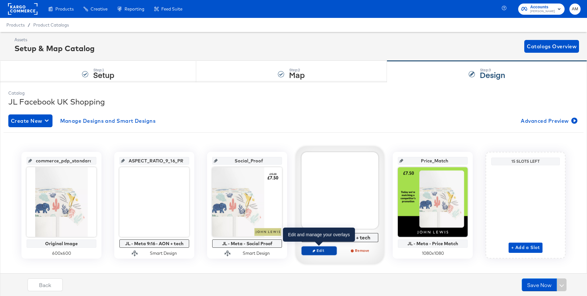
click at [321, 253] on span "Edit" at bounding box center [318, 250] width 29 height 5
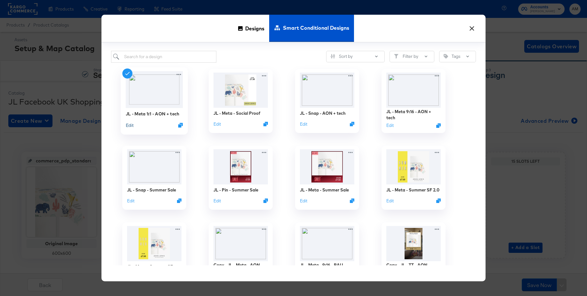
click at [131, 126] on button "Edit" at bounding box center [130, 125] width 8 height 6
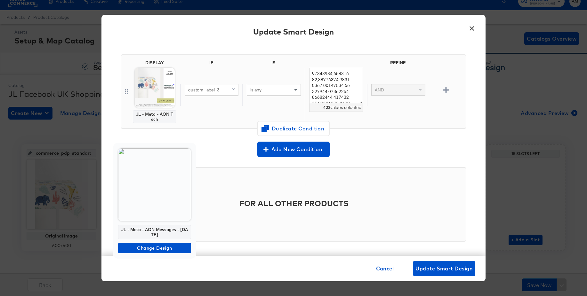
scroll to position [9, 0]
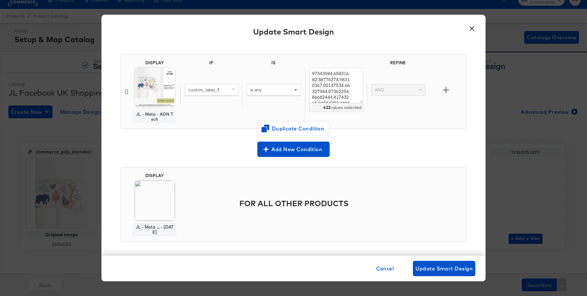
click at [474, 28] on button "×" at bounding box center [472, 27] width 12 height 12
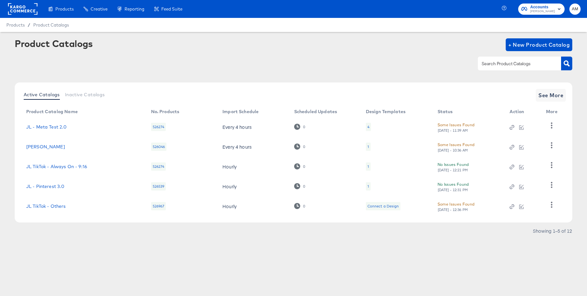
click at [503, 67] on input "text" at bounding box center [515, 63] width 68 height 7
type input "tik"
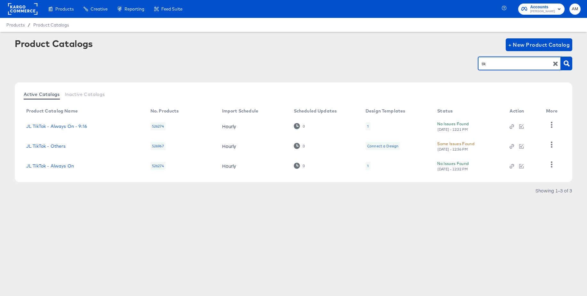
click at [369, 167] on div "1" at bounding box center [368, 166] width 5 height 8
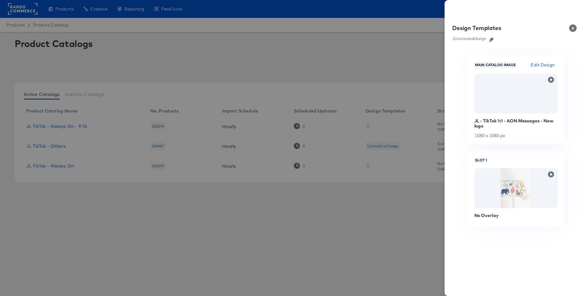
click at [490, 40] on icon "button" at bounding box center [491, 39] width 4 height 4
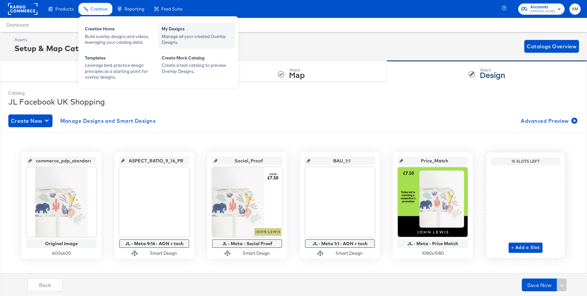
click at [186, 29] on div "My Designs" at bounding box center [197, 30] width 70 height 8
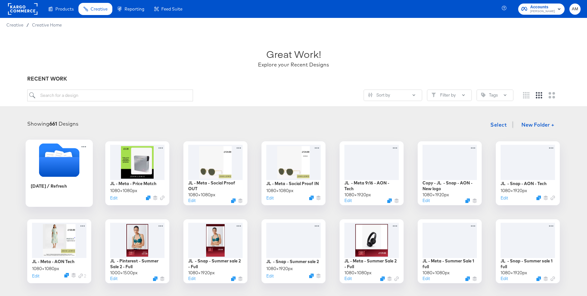
click at [56, 163] on icon "Folder" at bounding box center [59, 167] width 40 height 20
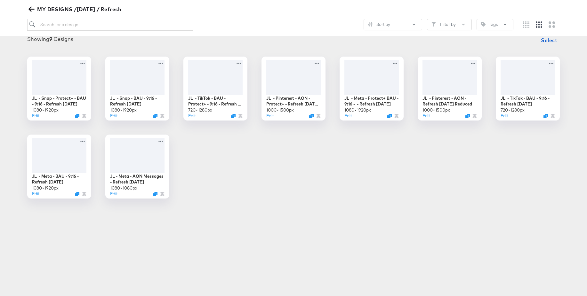
scroll to position [74, 0]
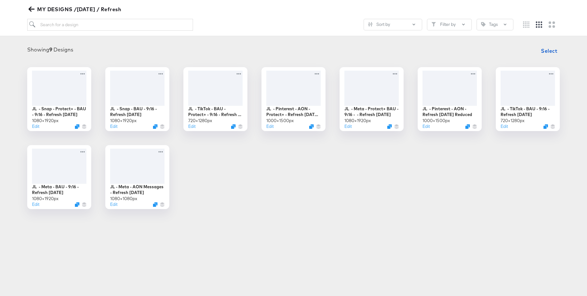
click at [32, 10] on icon "button" at bounding box center [31, 9] width 6 height 6
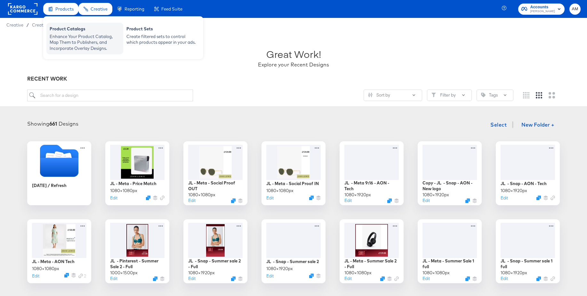
click at [67, 31] on div "Product Catalogs" at bounding box center [85, 30] width 70 height 8
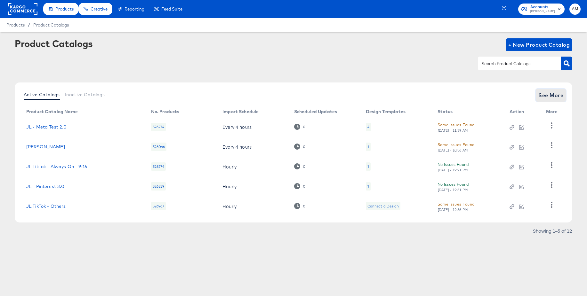
click at [544, 97] on span "See More" at bounding box center [551, 95] width 25 height 9
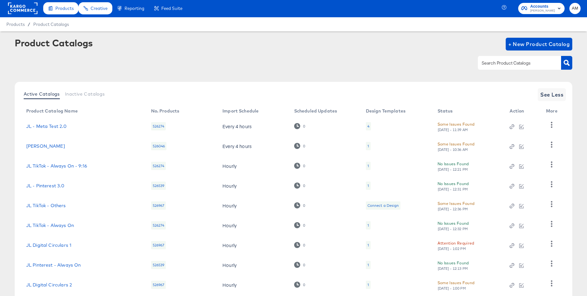
scroll to position [61, 0]
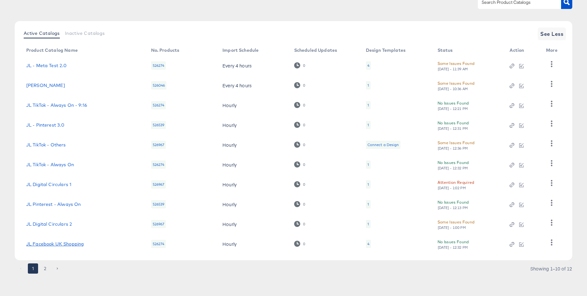
click at [56, 246] on link "JL Facebook UK Shopping" at bounding box center [55, 244] width 58 height 5
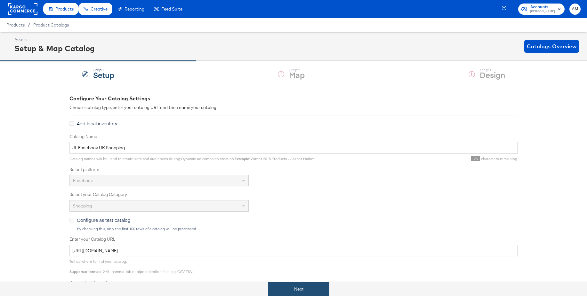
click at [296, 294] on button "Next" at bounding box center [298, 289] width 61 height 14
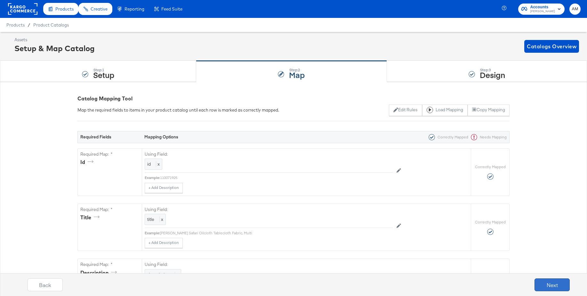
click at [546, 280] on button "Next" at bounding box center [552, 285] width 35 height 13
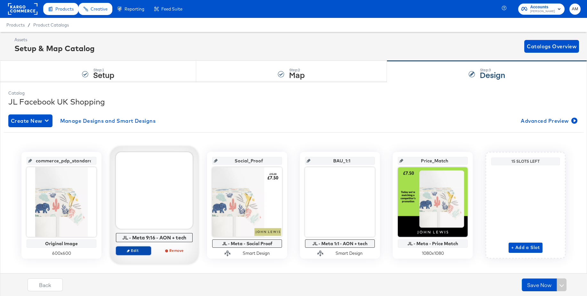
click at [133, 253] on span "Edit" at bounding box center [133, 250] width 29 height 5
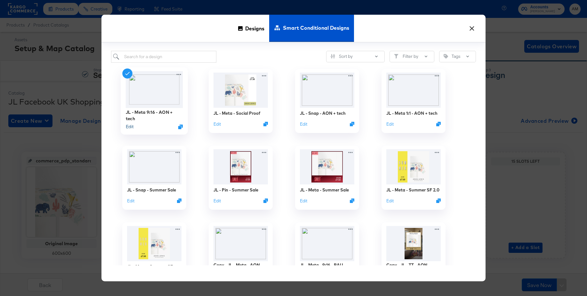
click at [129, 128] on button "Edit" at bounding box center [130, 127] width 8 height 6
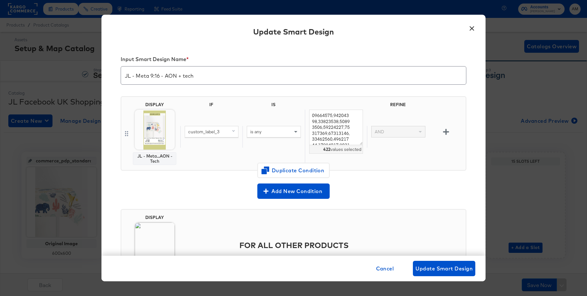
click at [470, 27] on button "×" at bounding box center [472, 27] width 12 height 12
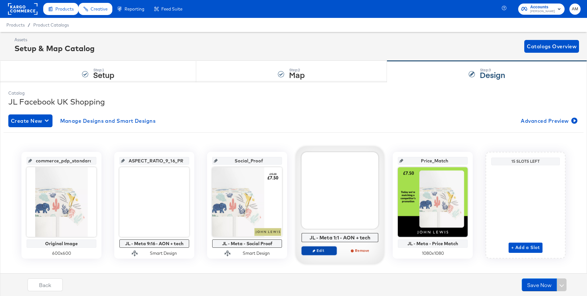
click at [324, 252] on span "Edit" at bounding box center [318, 250] width 29 height 5
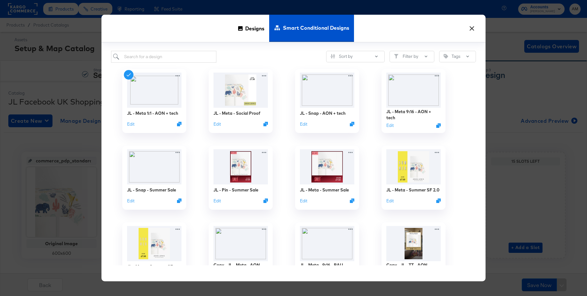
scroll to position [2, 0]
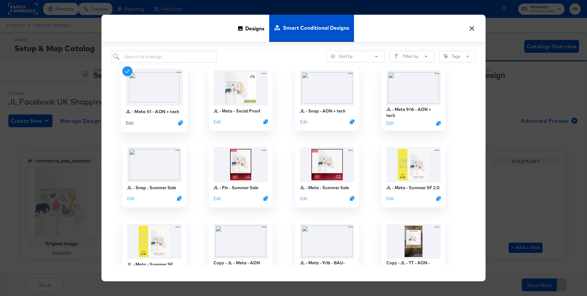
click at [130, 124] on button "Edit" at bounding box center [130, 123] width 8 height 6
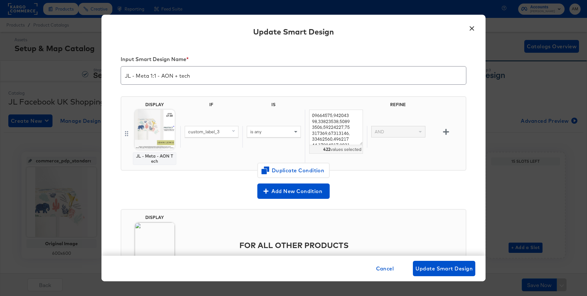
scroll to position [0, 0]
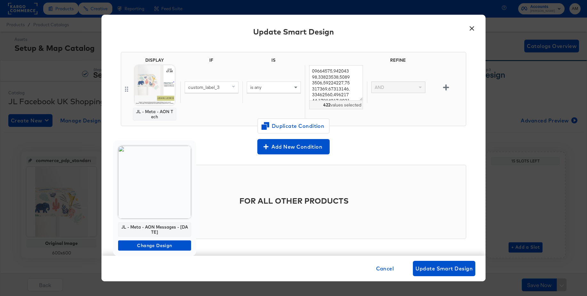
click at [471, 28] on div at bounding box center [293, 148] width 587 height 296
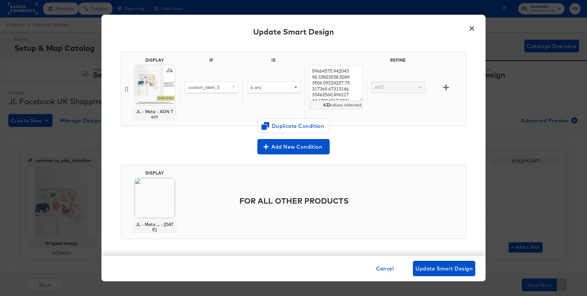
click at [472, 28] on button "×" at bounding box center [472, 27] width 12 height 12
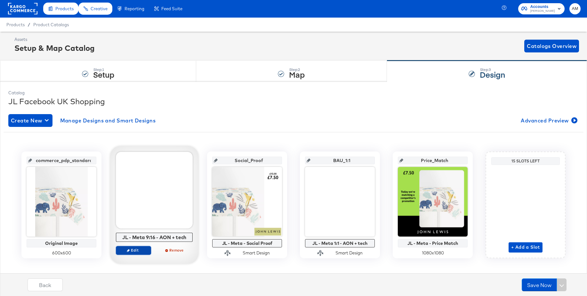
click at [131, 252] on span "Edit" at bounding box center [133, 250] width 29 height 5
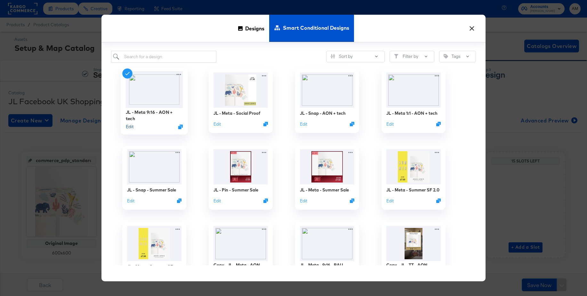
click at [128, 128] on button "Edit" at bounding box center [130, 127] width 8 height 6
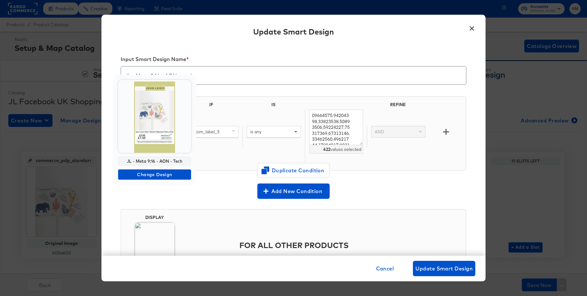
scroll to position [9, 0]
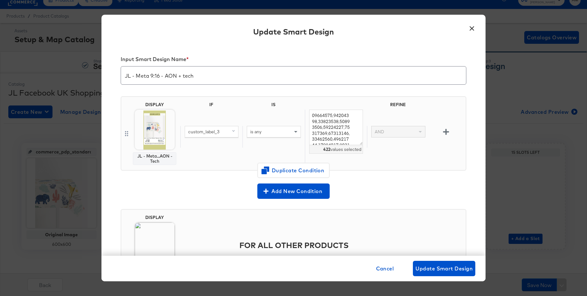
click at [471, 28] on button "×" at bounding box center [472, 27] width 12 height 12
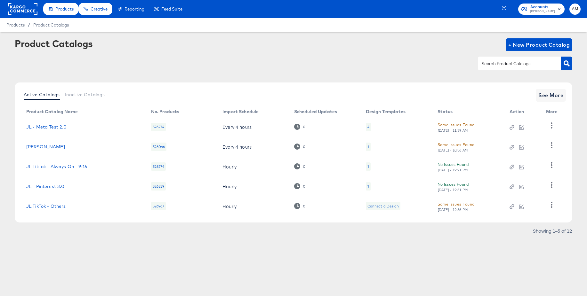
click at [487, 67] on input "text" at bounding box center [515, 63] width 68 height 7
type input "tik"
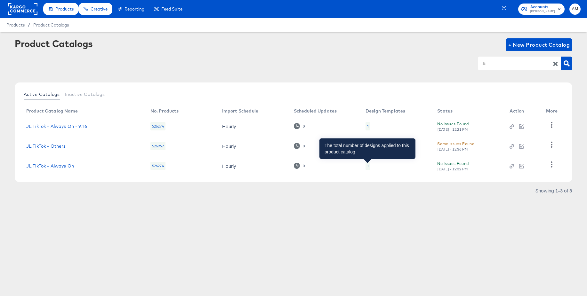
click at [367, 167] on div "1" at bounding box center [368, 166] width 2 height 5
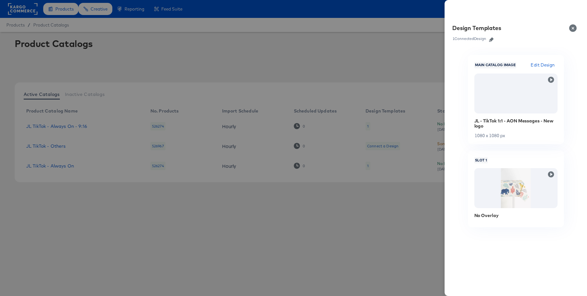
click at [492, 40] on icon "button" at bounding box center [491, 39] width 4 height 4
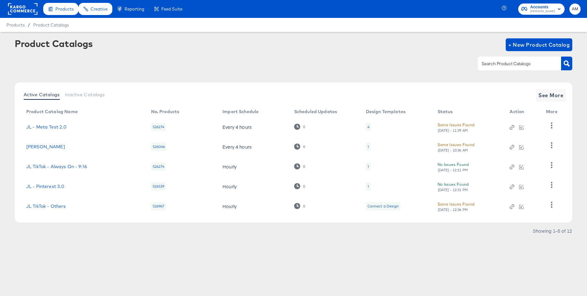
click at [491, 66] on input "text" at bounding box center [515, 63] width 68 height 7
type input "snap"
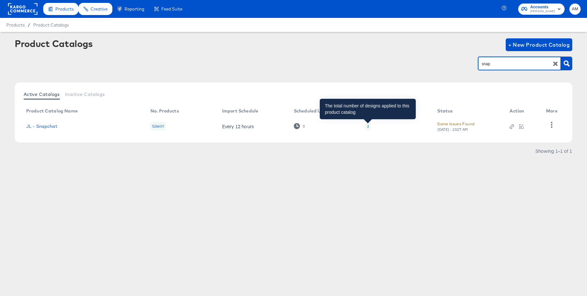
click at [367, 127] on div "2" at bounding box center [368, 126] width 2 height 5
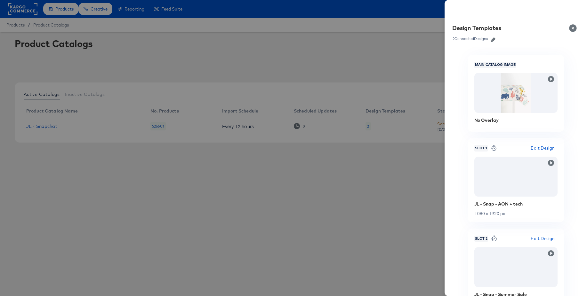
click at [492, 40] on icon "button" at bounding box center [493, 39] width 4 height 4
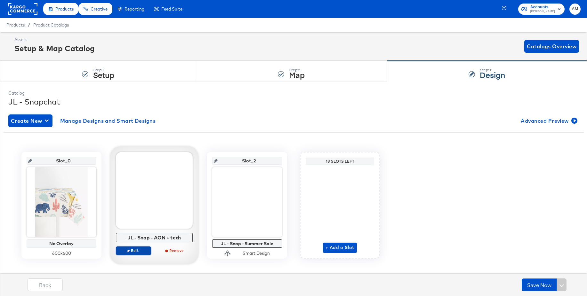
click at [134, 251] on span "Edit" at bounding box center [133, 250] width 29 height 5
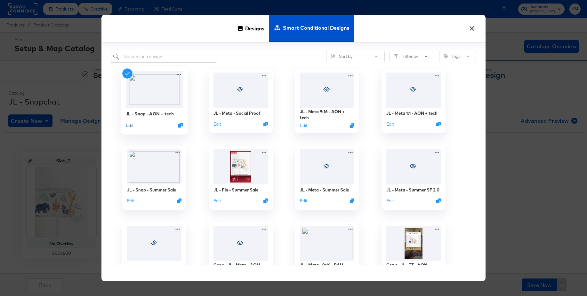
click at [130, 126] on button "Edit" at bounding box center [130, 125] width 8 height 6
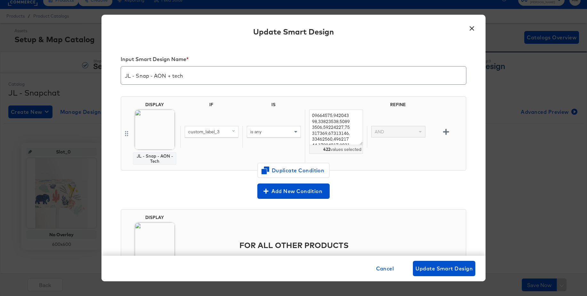
scroll to position [45, 0]
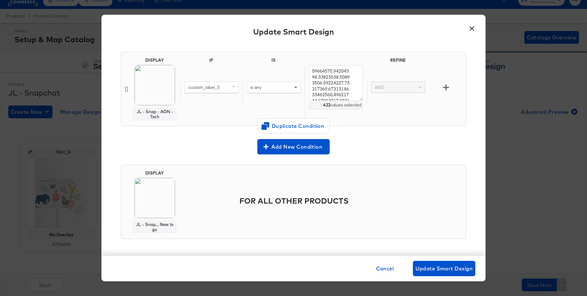
click at [472, 26] on button "×" at bounding box center [472, 27] width 12 height 12
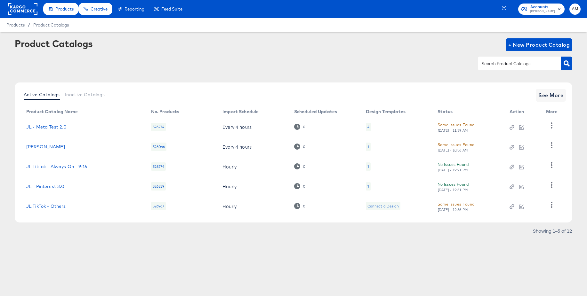
click at [491, 65] on input "text" at bounding box center [515, 63] width 68 height 7
type input "pin"
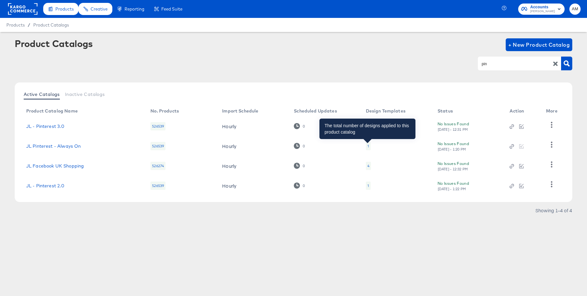
click at [368, 146] on div "1" at bounding box center [369, 146] width 2 height 5
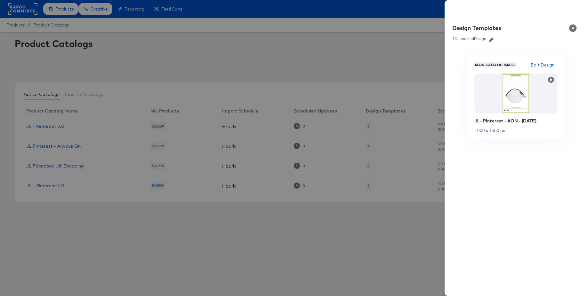
click at [492, 40] on icon "button" at bounding box center [491, 39] width 4 height 4
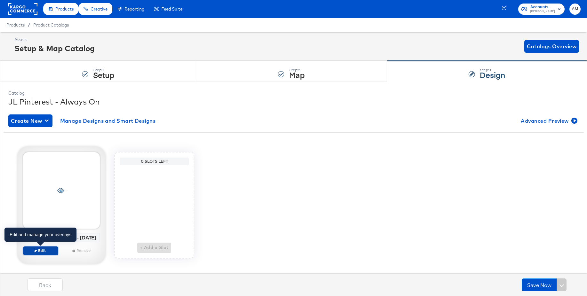
click at [49, 250] on span "Edit" at bounding box center [40, 250] width 29 height 5
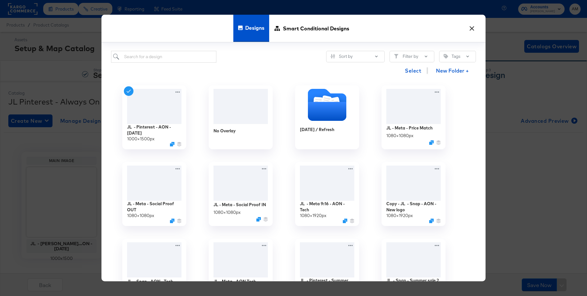
click at [471, 28] on button "×" at bounding box center [472, 27] width 12 height 12
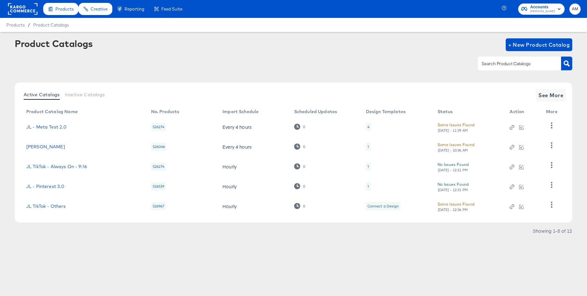
click at [497, 65] on input "text" at bounding box center [515, 63] width 68 height 7
type input "pin"
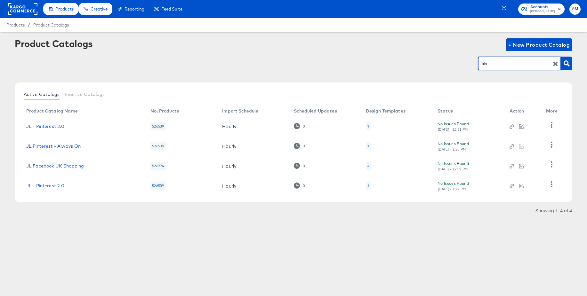
click at [369, 127] on div "1" at bounding box center [368, 126] width 5 height 8
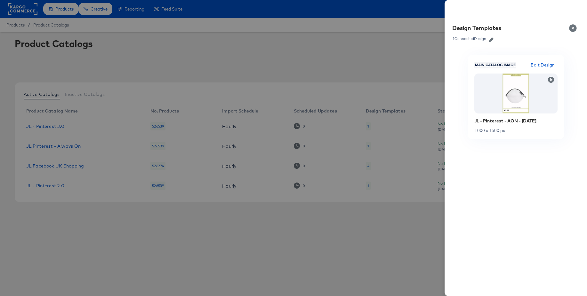
click at [269, 227] on div at bounding box center [293, 148] width 587 height 296
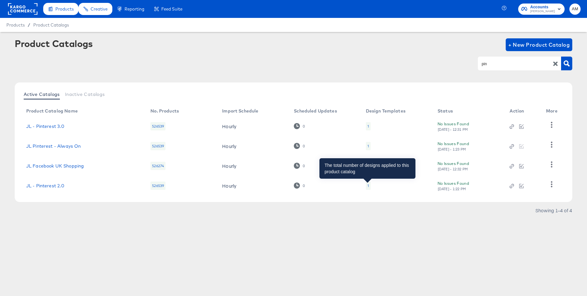
click at [368, 186] on div "1" at bounding box center [369, 185] width 2 height 5
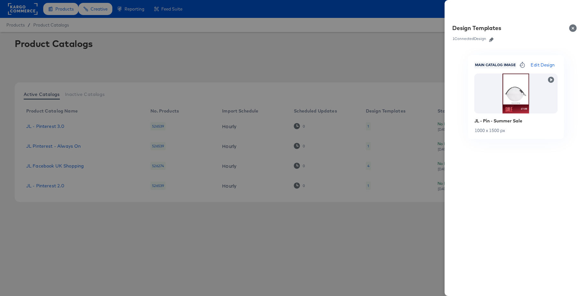
click at [365, 187] on div at bounding box center [293, 148] width 587 height 296
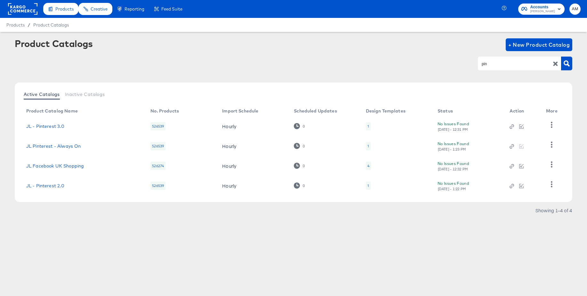
click at [18, 9] on rect at bounding box center [22, 9] width 29 height 12
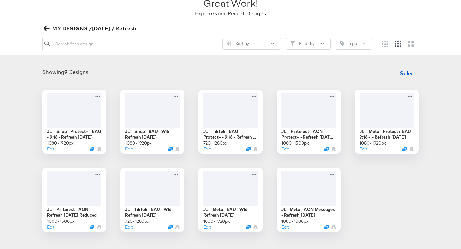
scroll to position [53, 0]
